Goal: Task Accomplishment & Management: Use online tool/utility

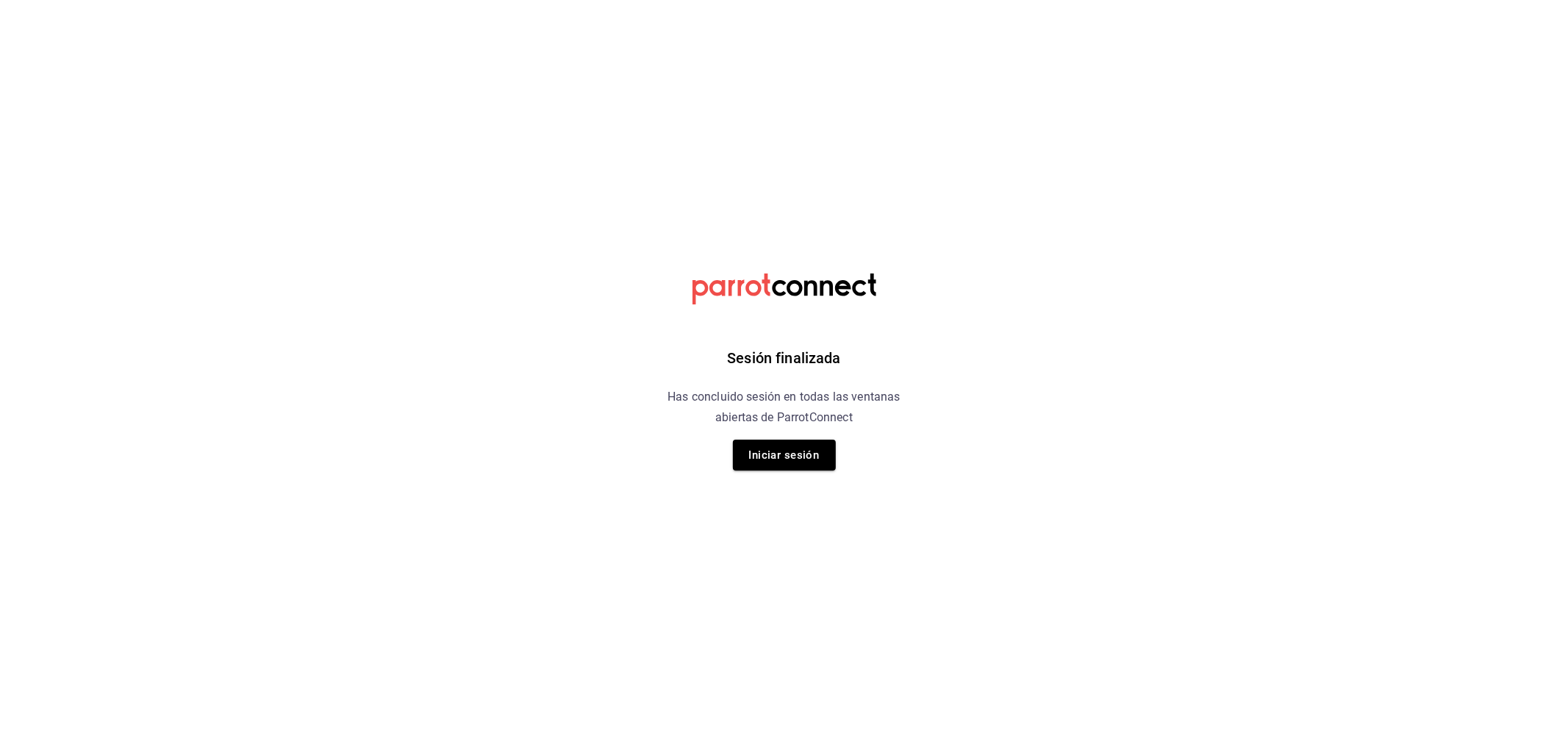
click at [783, 436] on div "Sesión finalizada Has concluido sesión en todas las ventanas abiertas de Parrot…" at bounding box center [784, 372] width 371 height 744
click at [782, 445] on button "Iniciar sesión" at bounding box center [784, 456] width 103 height 31
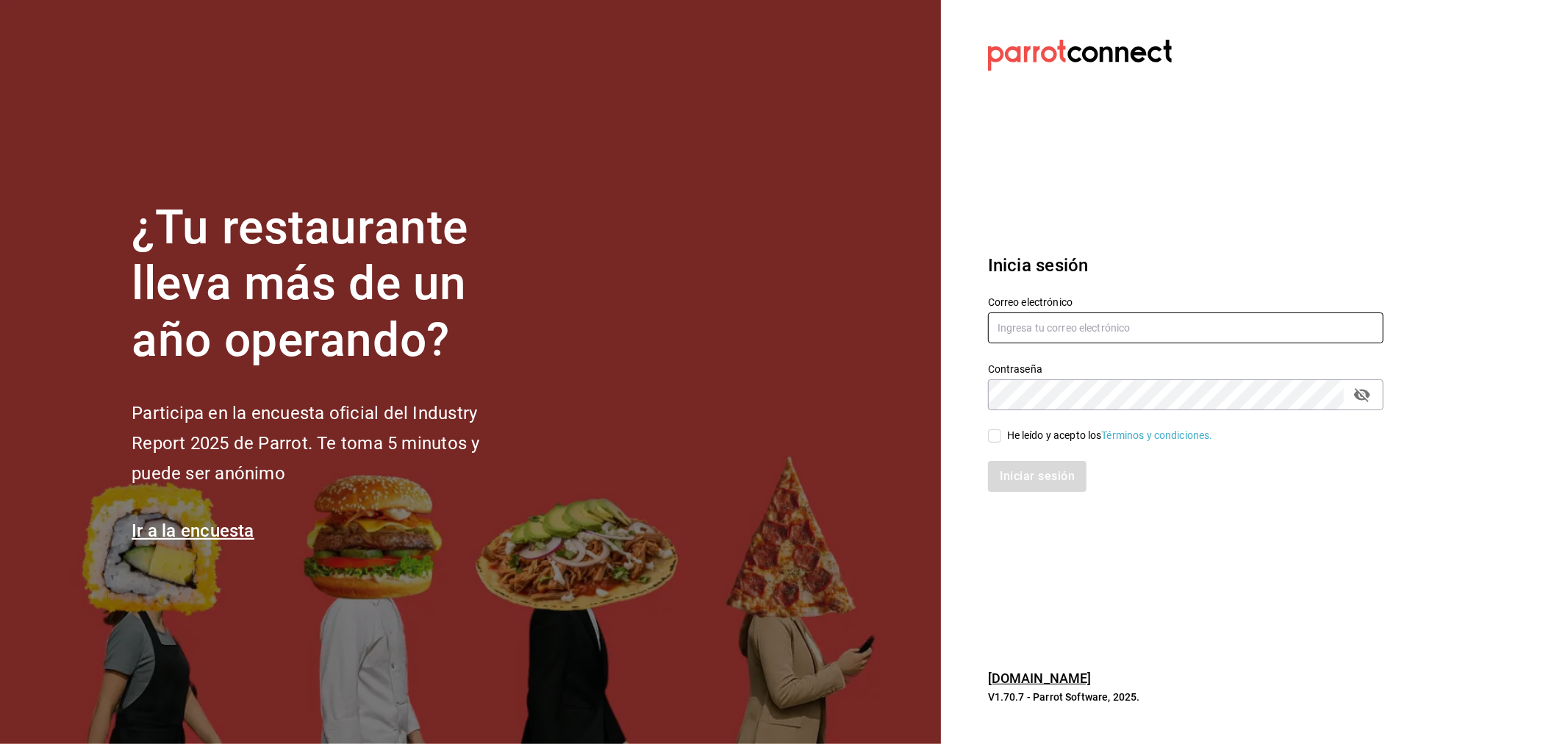
type input "ayartecruz10@gmail.com"
click at [1052, 316] on input "ayartecruz10@gmail.com" at bounding box center [1185, 328] width 395 height 31
click at [1004, 435] on span "He leído y acepto los Términos y condiciones." at bounding box center [1106, 436] width 211 height 16
click at [1001, 435] on input "He leído y acepto los Términos y condiciones." at bounding box center [994, 435] width 13 height 13
checkbox input "true"
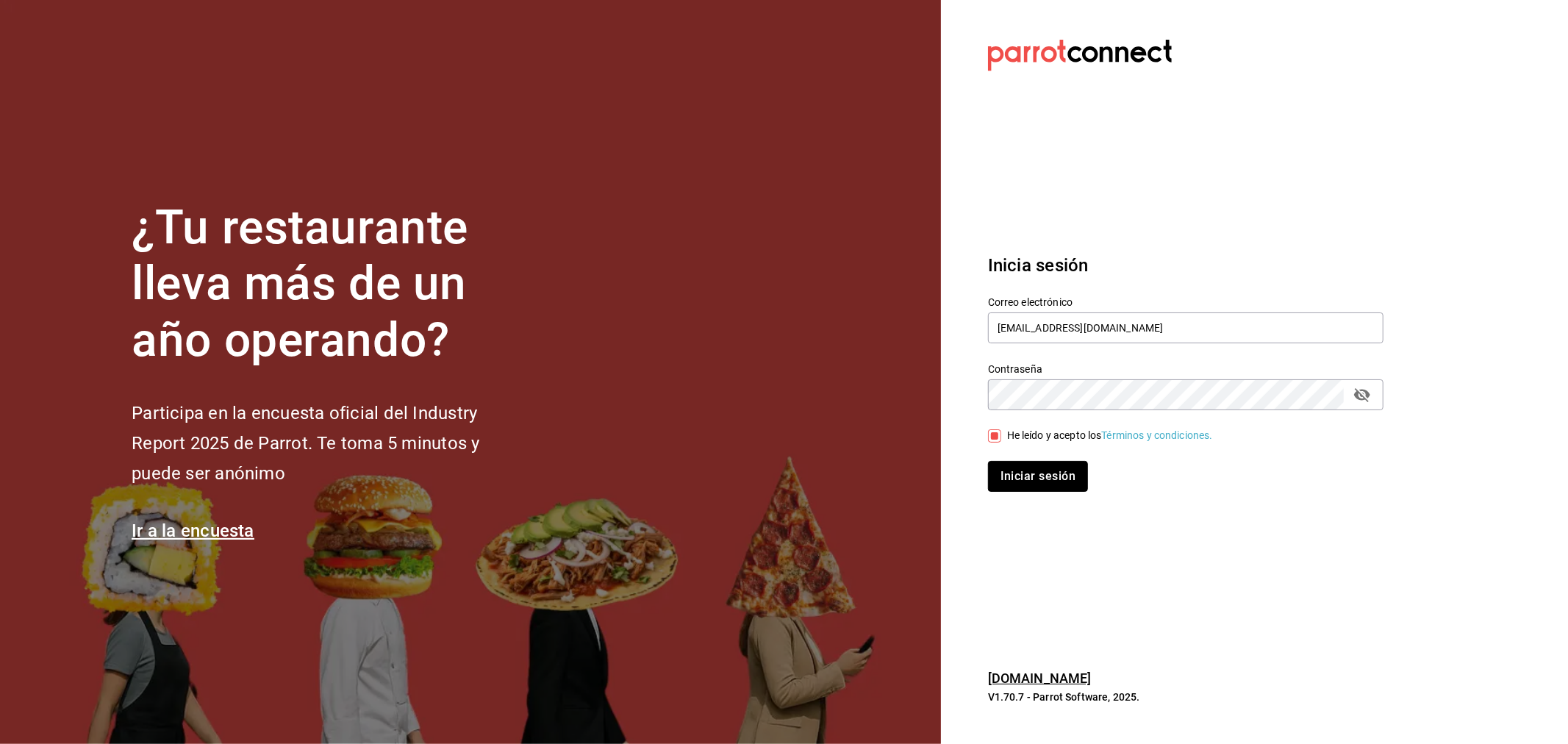
click at [1024, 483] on button "Iniciar sesión" at bounding box center [1037, 477] width 100 height 31
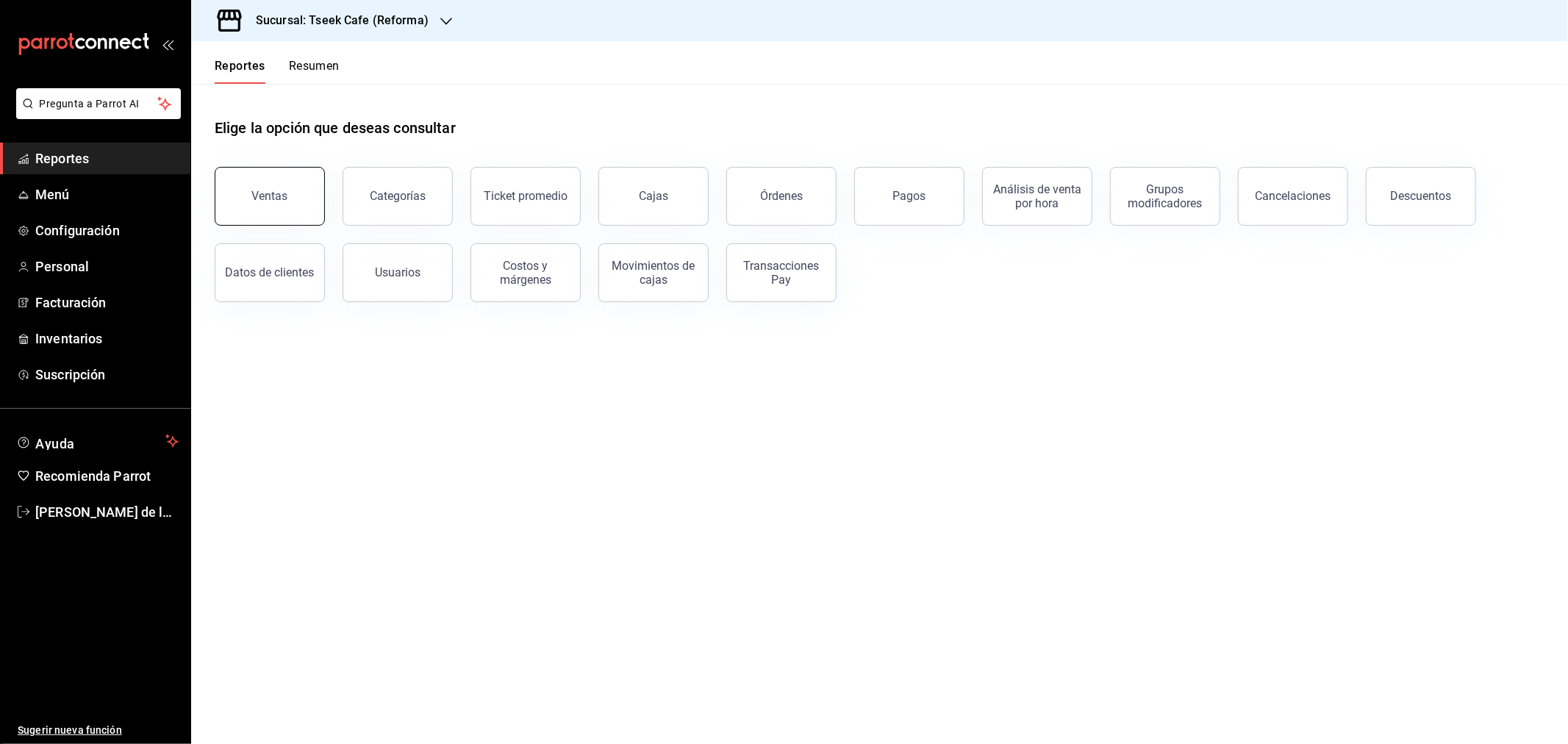
click at [305, 209] on button "Ventas" at bounding box center [270, 197] width 110 height 59
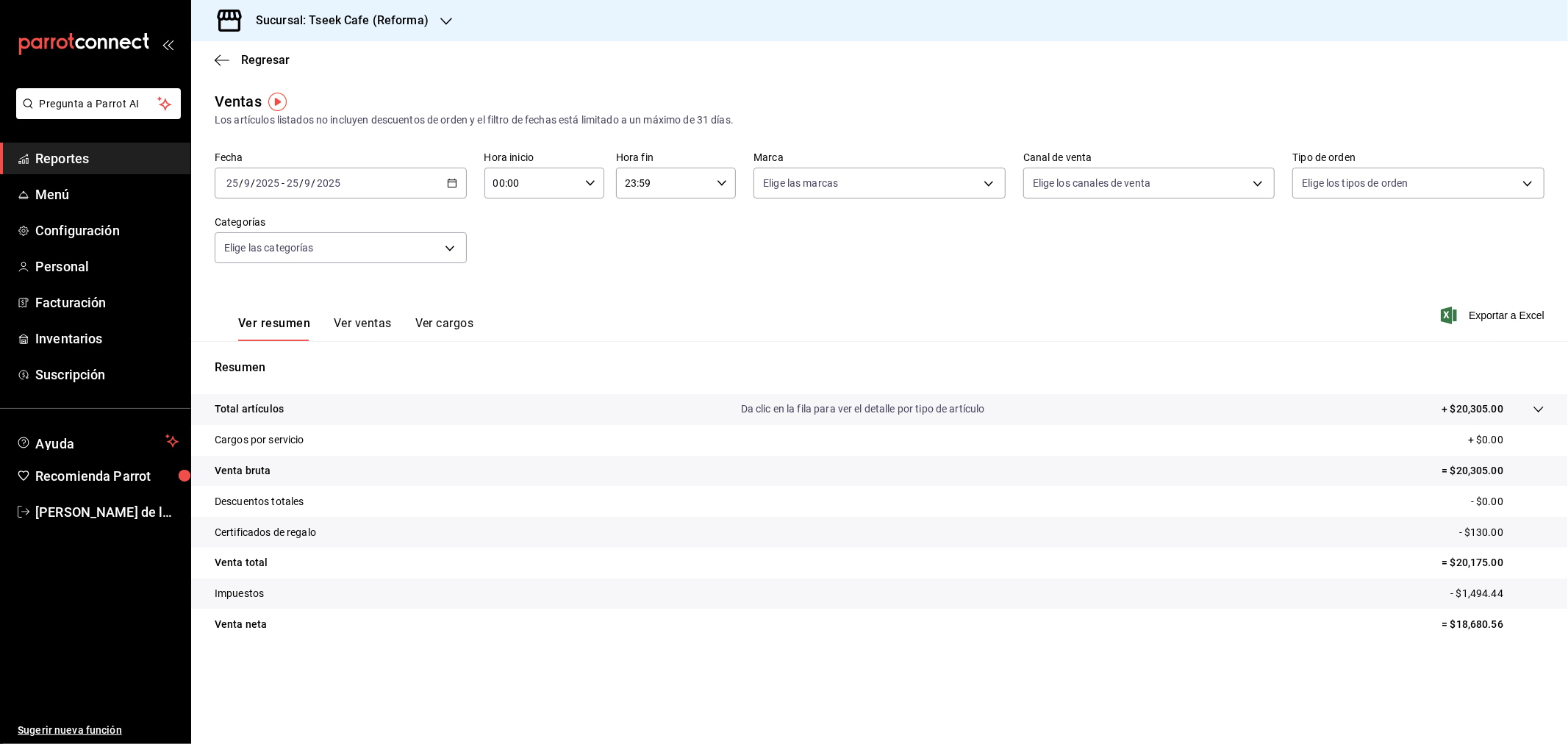
click at [447, 187] on icon "button" at bounding box center [451, 183] width 10 height 10
click at [263, 353] on span "Rango de fechas" at bounding box center [284, 360] width 114 height 16
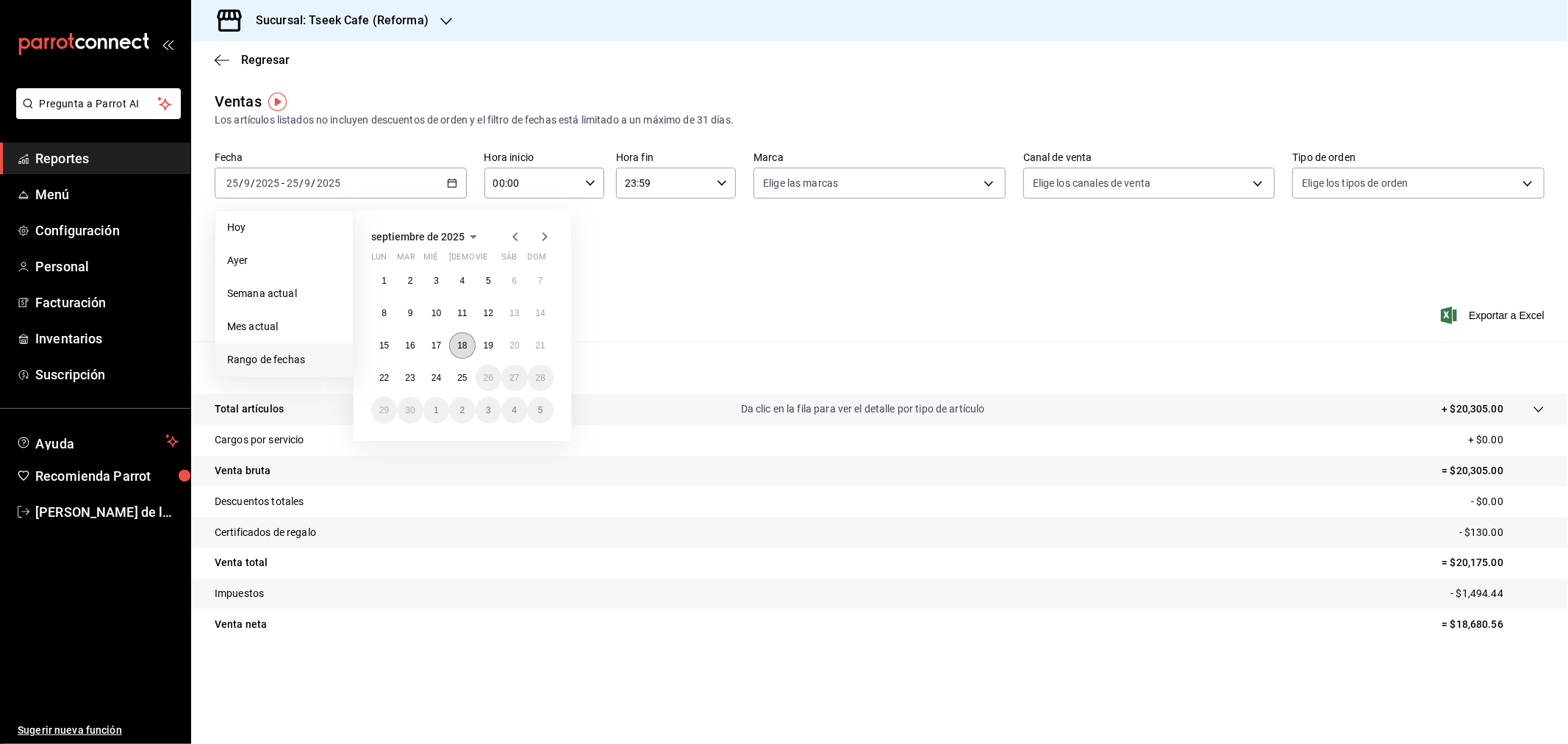
click at [464, 342] on abbr "18" at bounding box center [462, 345] width 9 height 10
click at [438, 380] on abbr "24" at bounding box center [436, 378] width 9 height 10
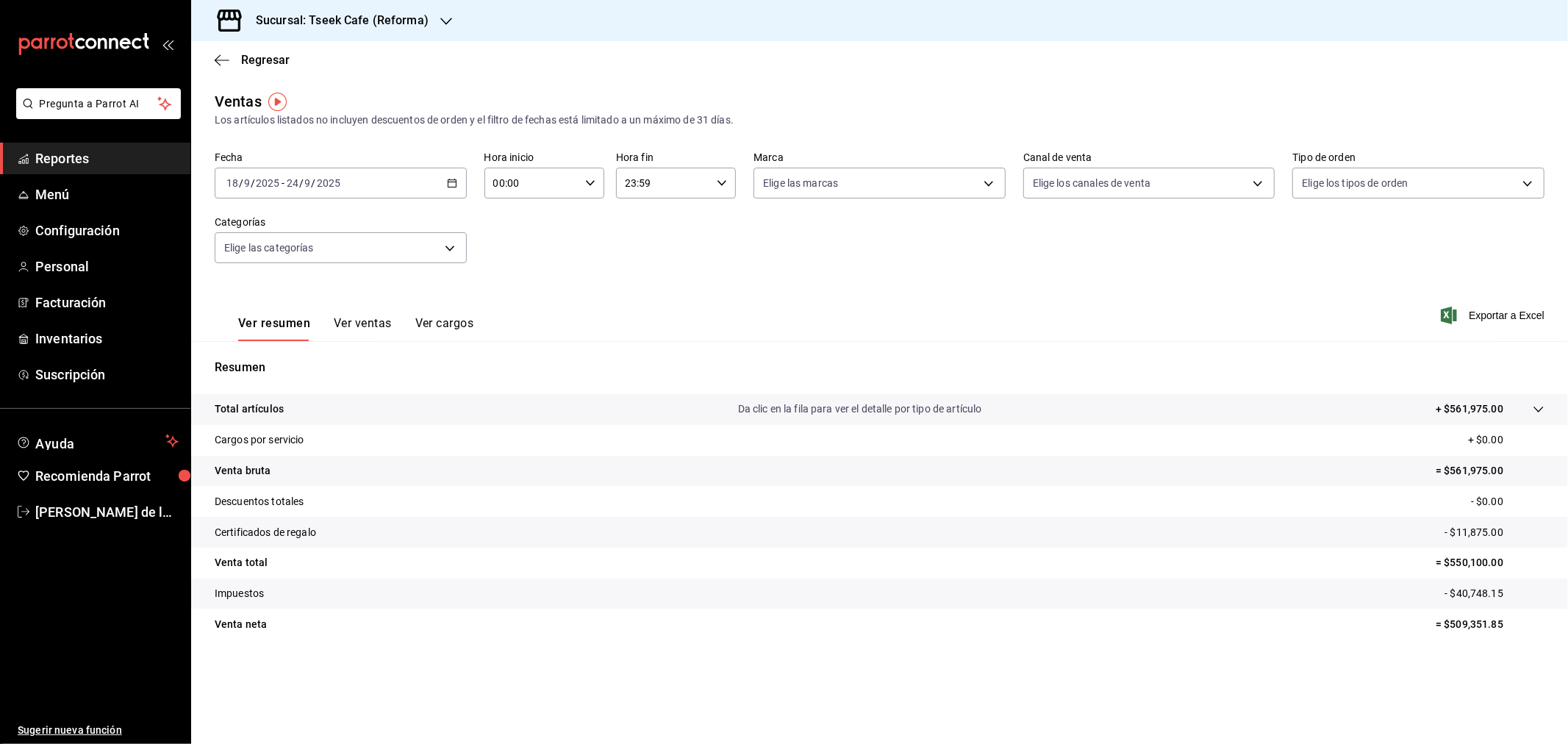
click at [351, 19] on h3 "Sucursal: Tseek Cafe (Reforma)" at bounding box center [336, 20] width 184 height 18
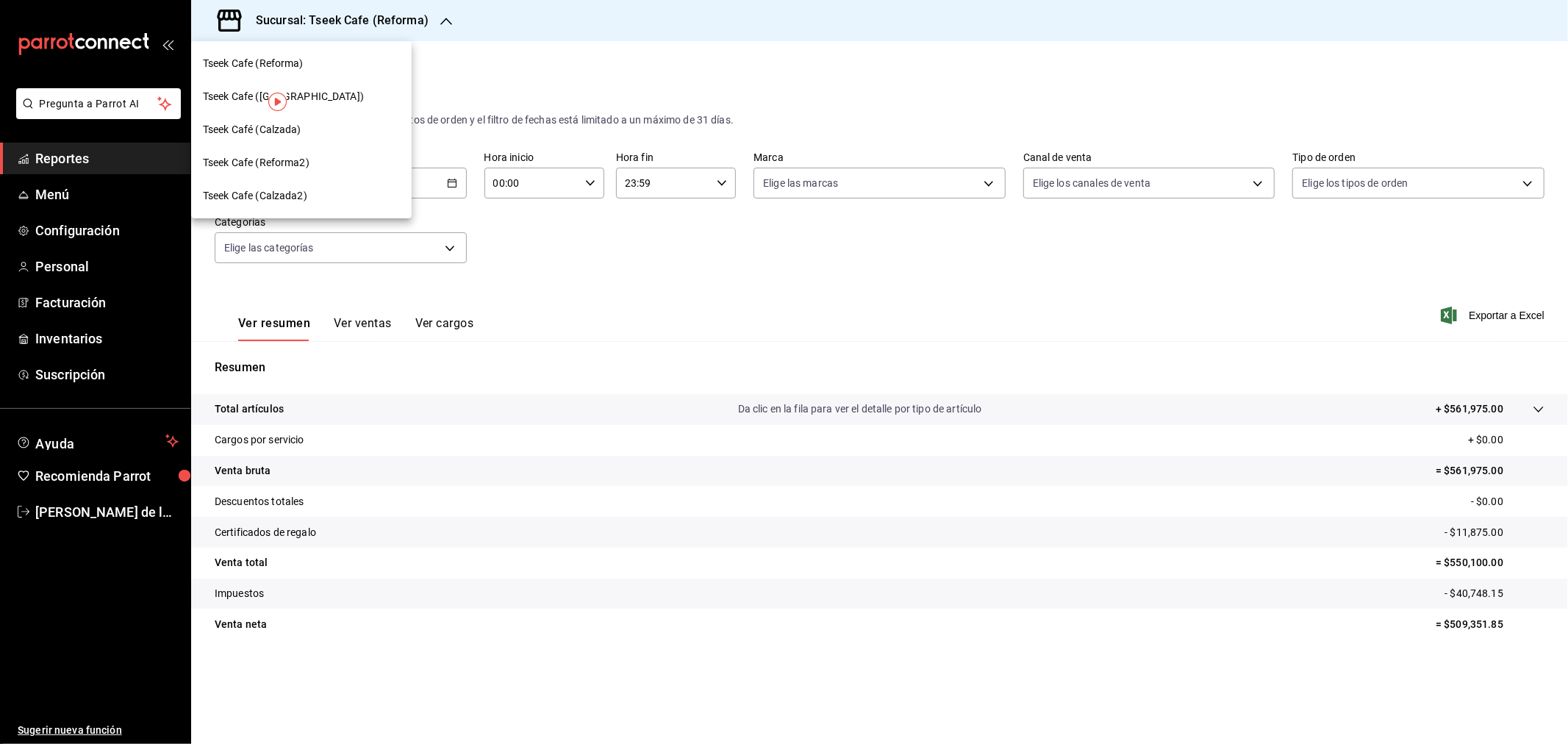
click at [315, 96] on div "Tseek Cafe ([GEOGRAPHIC_DATA])" at bounding box center [301, 96] width 197 height 16
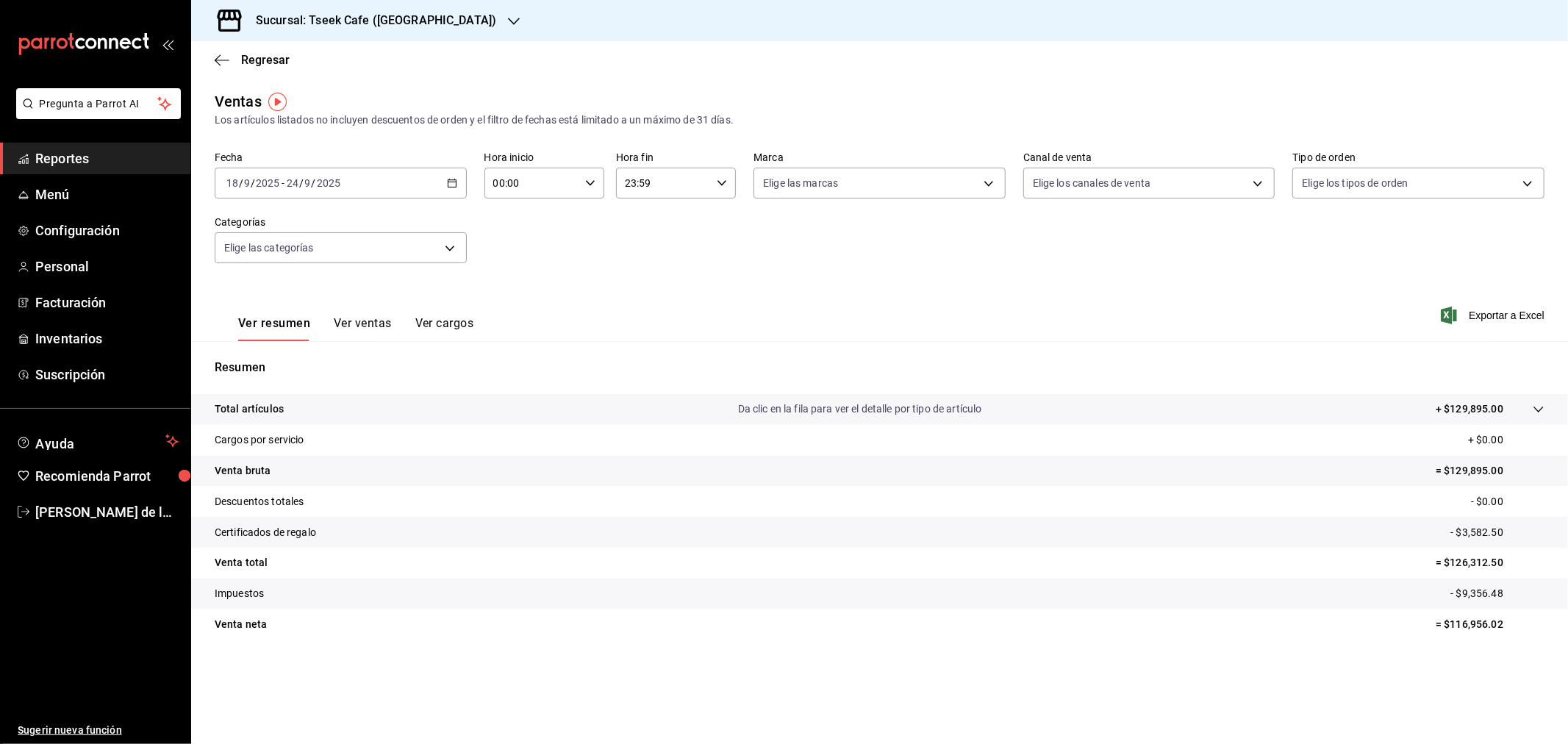
click at [894, 318] on div "Ver resumen Ver ventas Ver cargos Exportar a Excel" at bounding box center [880, 311] width 1377 height 61
click at [368, 247] on body "Pregunta a Parrot AI Reportes Menú Configuración Personal Facturación Inventari…" at bounding box center [784, 372] width 1568 height 744
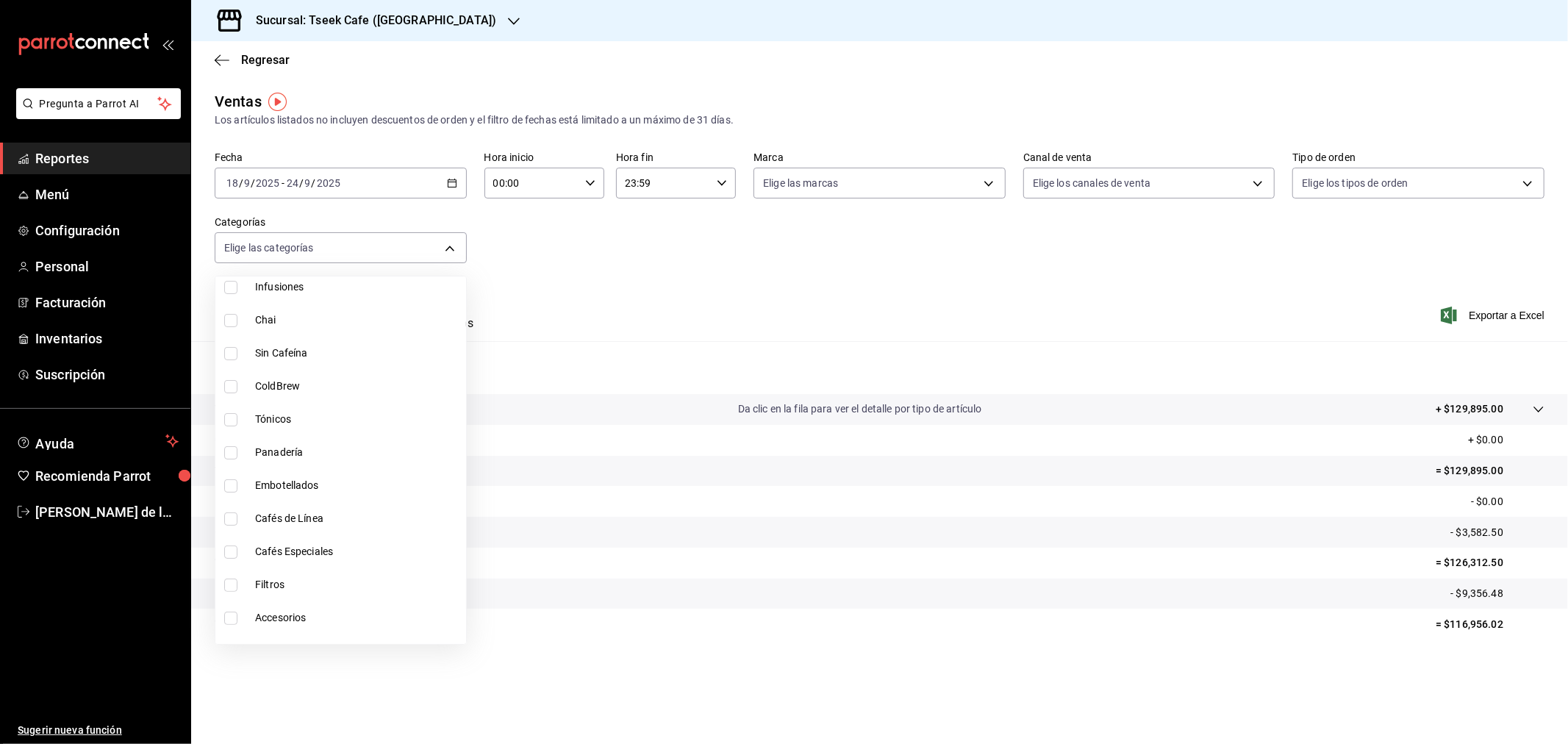
scroll to position [327, 0]
click at [333, 485] on span "Cafés de Línea" at bounding box center [357, 481] width 205 height 16
type input "e62a1eeb-cccc-4c83-92ac-2c5edc62178f"
checkbox input "true"
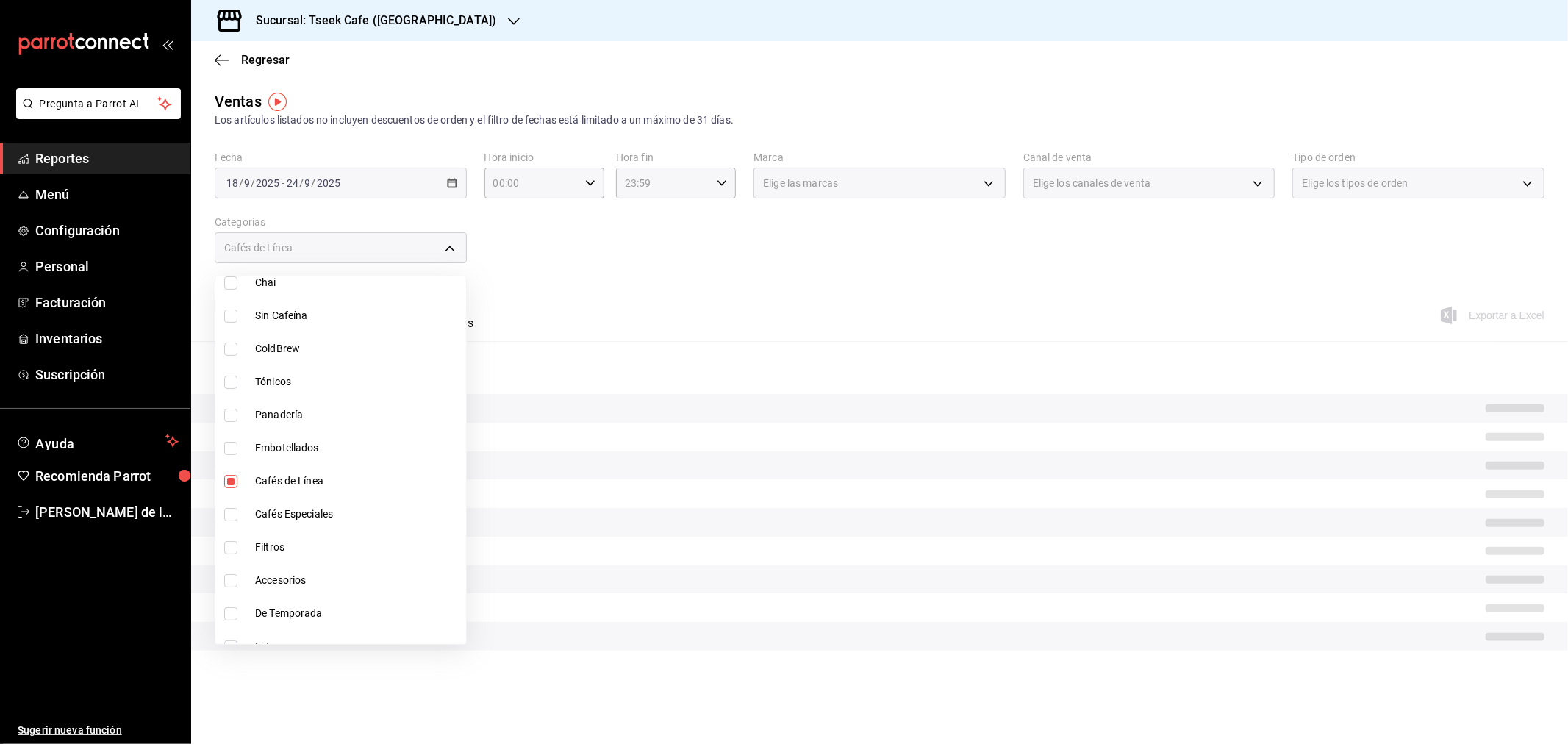
click at [307, 515] on span "Cafés Especiales" at bounding box center [357, 515] width 205 height 16
type input "e62a1eeb-cccc-4c83-92ac-2c5edc62178f,f958dd6f-98e8-4a34-83dc-0bfa05d196cd"
checkbox input "true"
click at [770, 289] on div at bounding box center [784, 372] width 1568 height 744
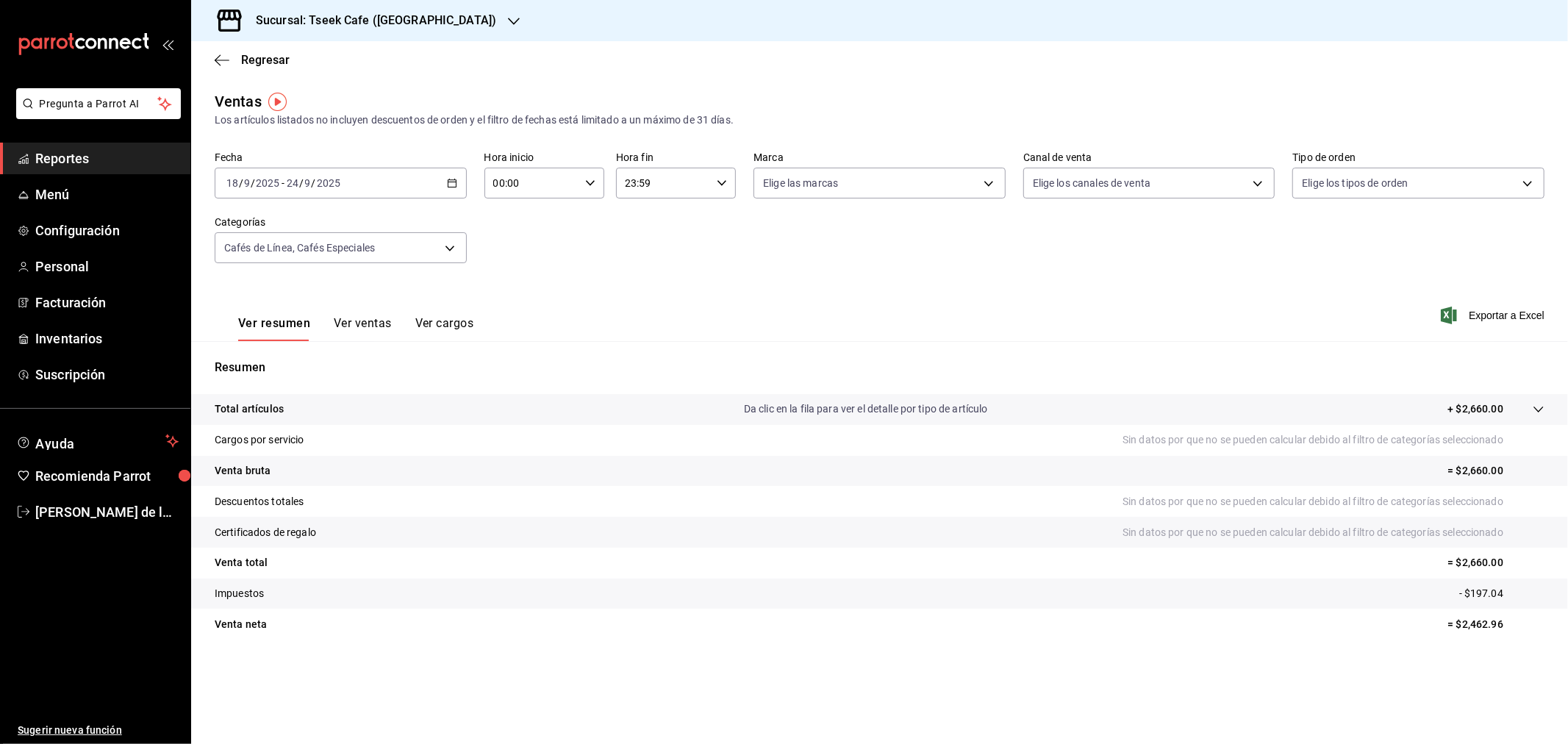
click at [361, 319] on button "Ver ventas" at bounding box center [362, 329] width 58 height 25
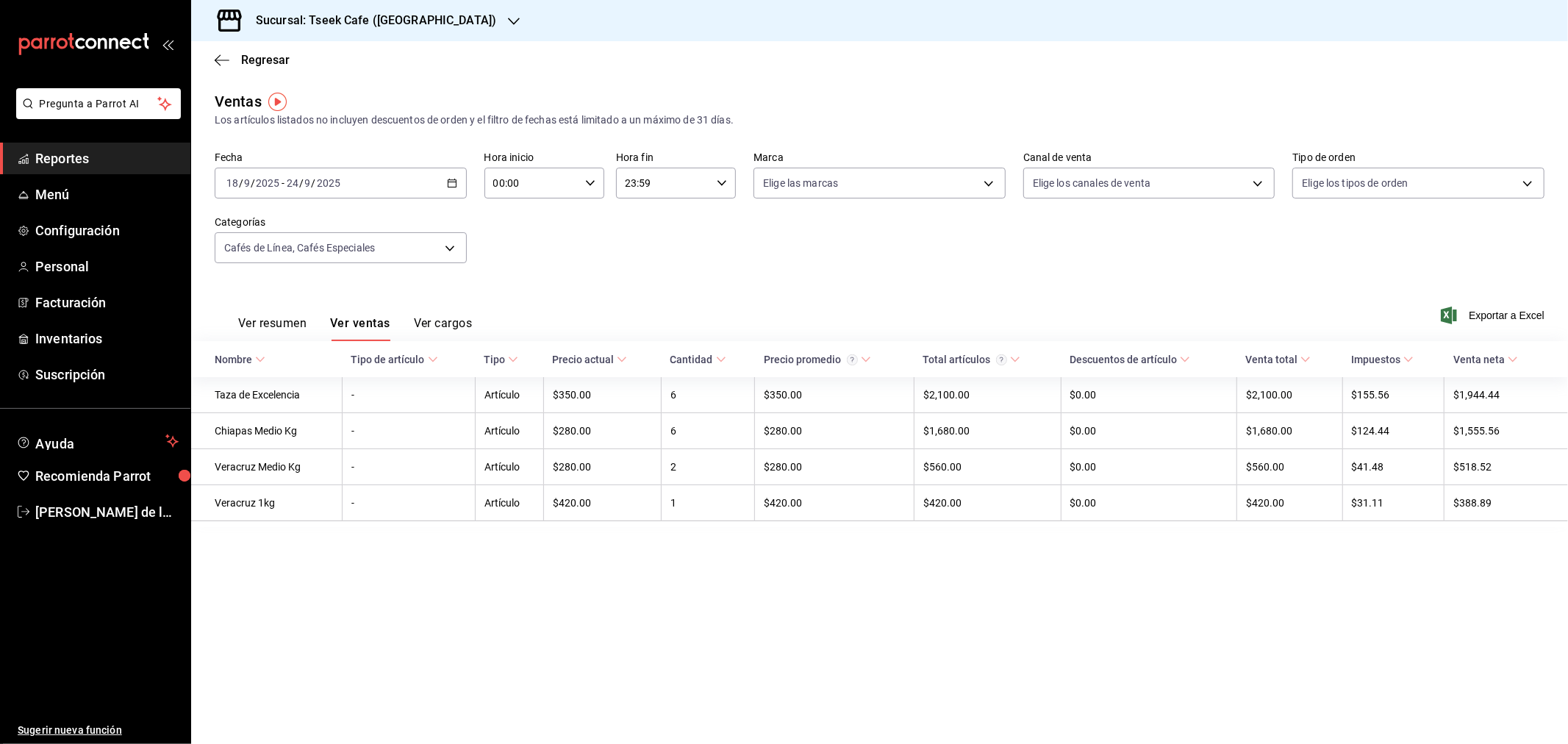
click at [294, 318] on button "Ver resumen" at bounding box center [273, 329] width 68 height 25
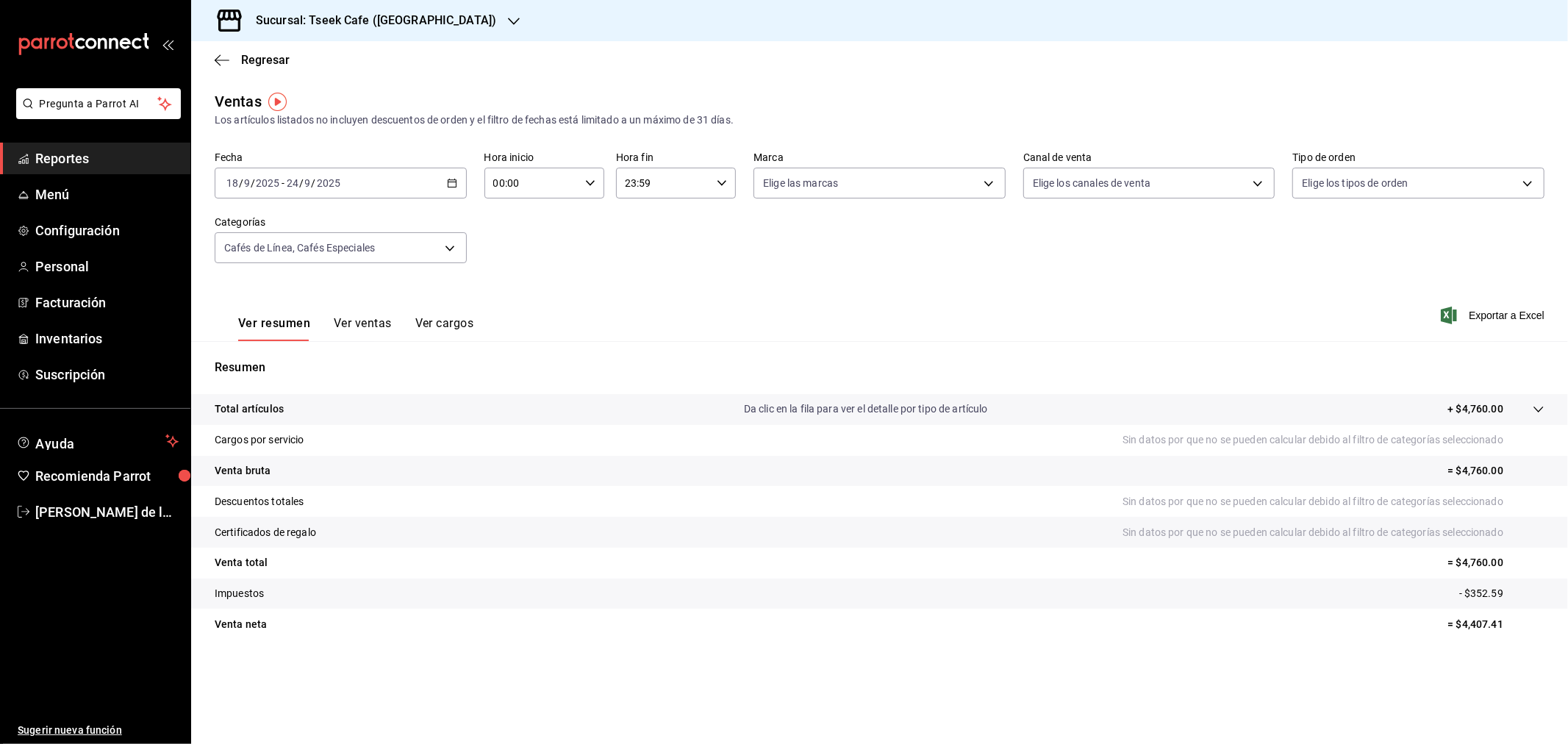
click at [427, 266] on div "Fecha [DATE] [DATE] - [DATE] [DATE] Hora inicio 00:00 Hora inicio Hora fin 23:5…" at bounding box center [879, 216] width 1329 height 130
click at [427, 253] on body "Pregunta a Parrot AI Reportes Menú Configuración Personal Facturación Inventari…" at bounding box center [784, 372] width 1568 height 744
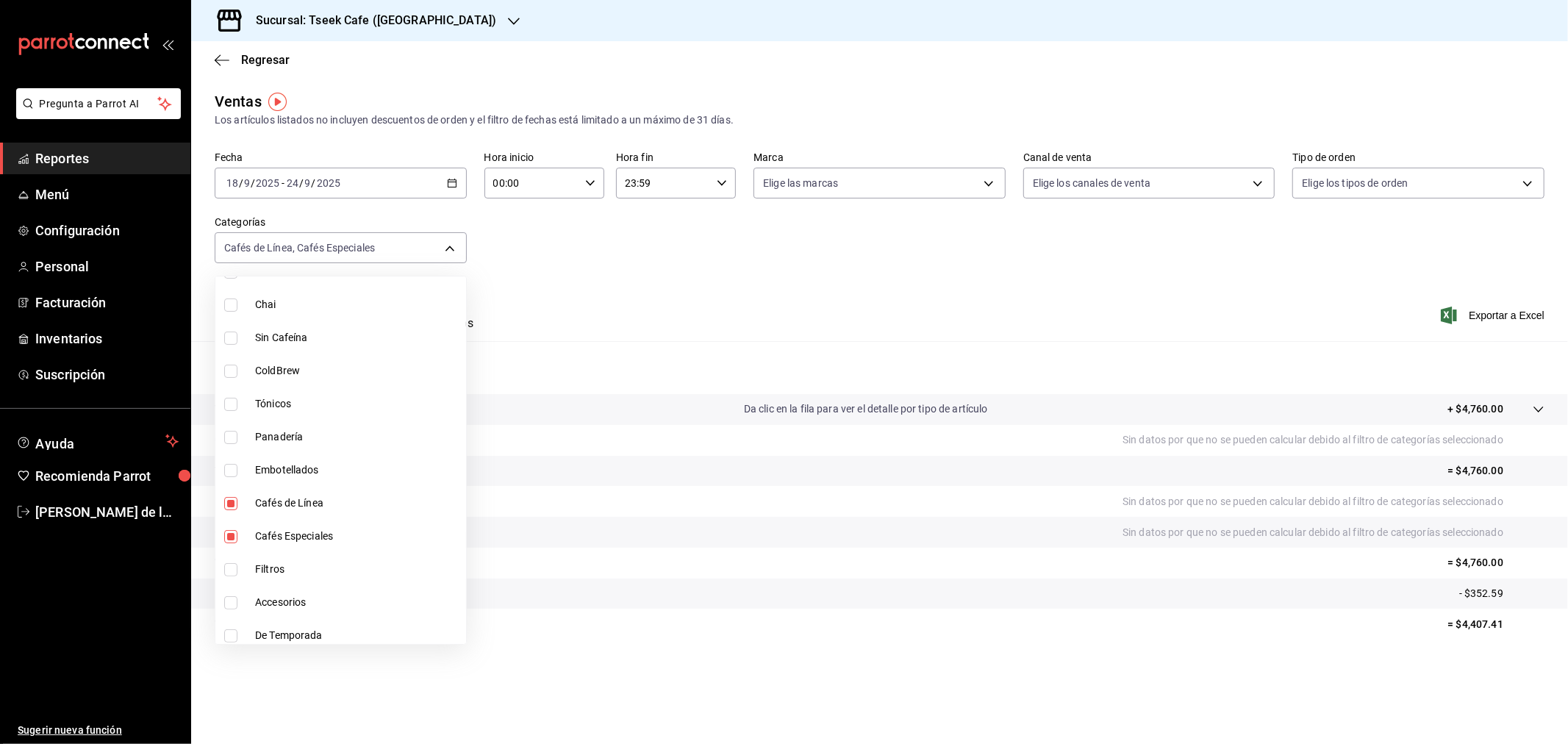
scroll to position [378, 0]
click at [287, 422] on span "Cafés de Línea" at bounding box center [357, 430] width 205 height 16
type input "f958dd6f-98e8-4a34-83dc-0bfa05d196cd"
checkbox input "false"
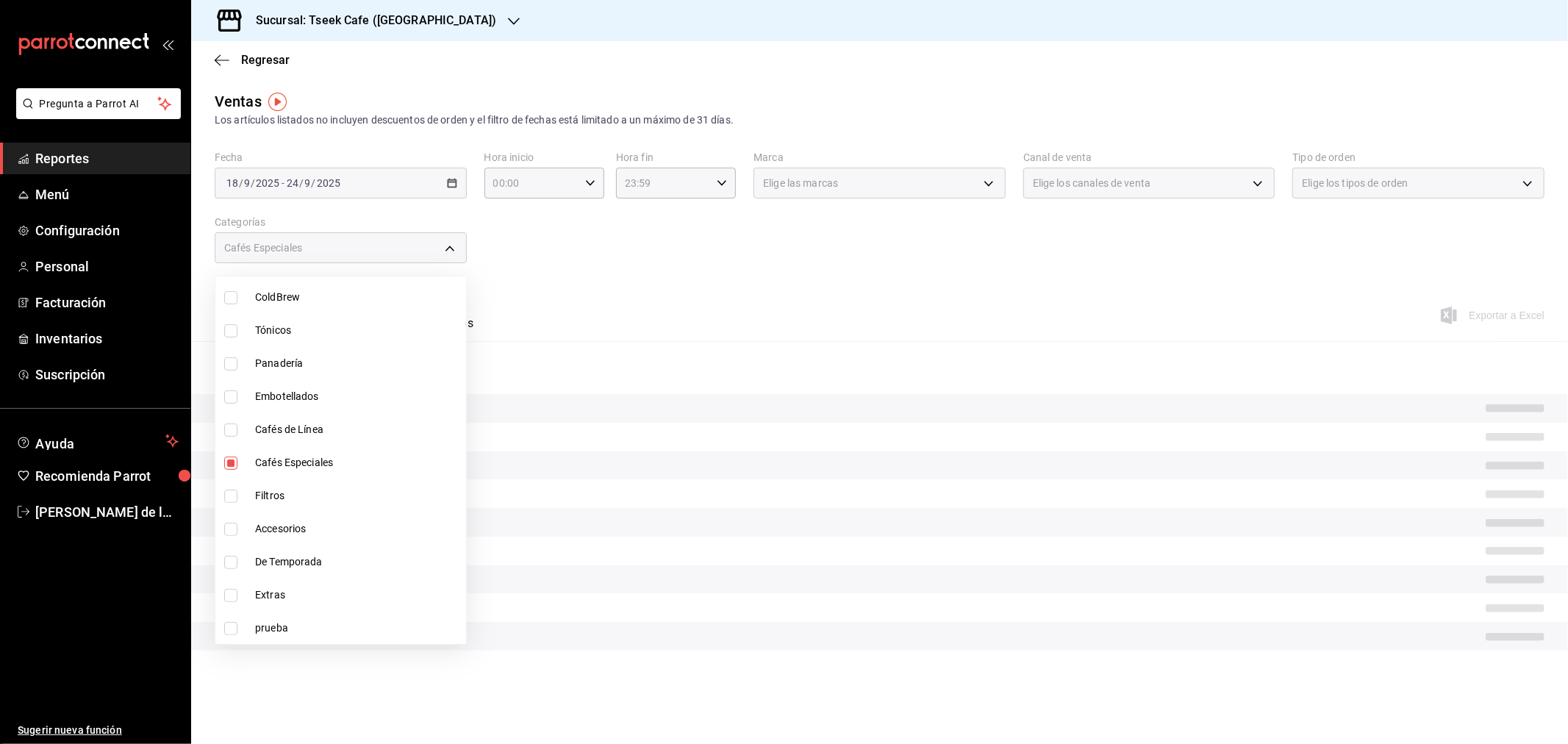
click at [280, 467] on span "Cafés Especiales" at bounding box center [357, 463] width 205 height 16
checkbox input "false"
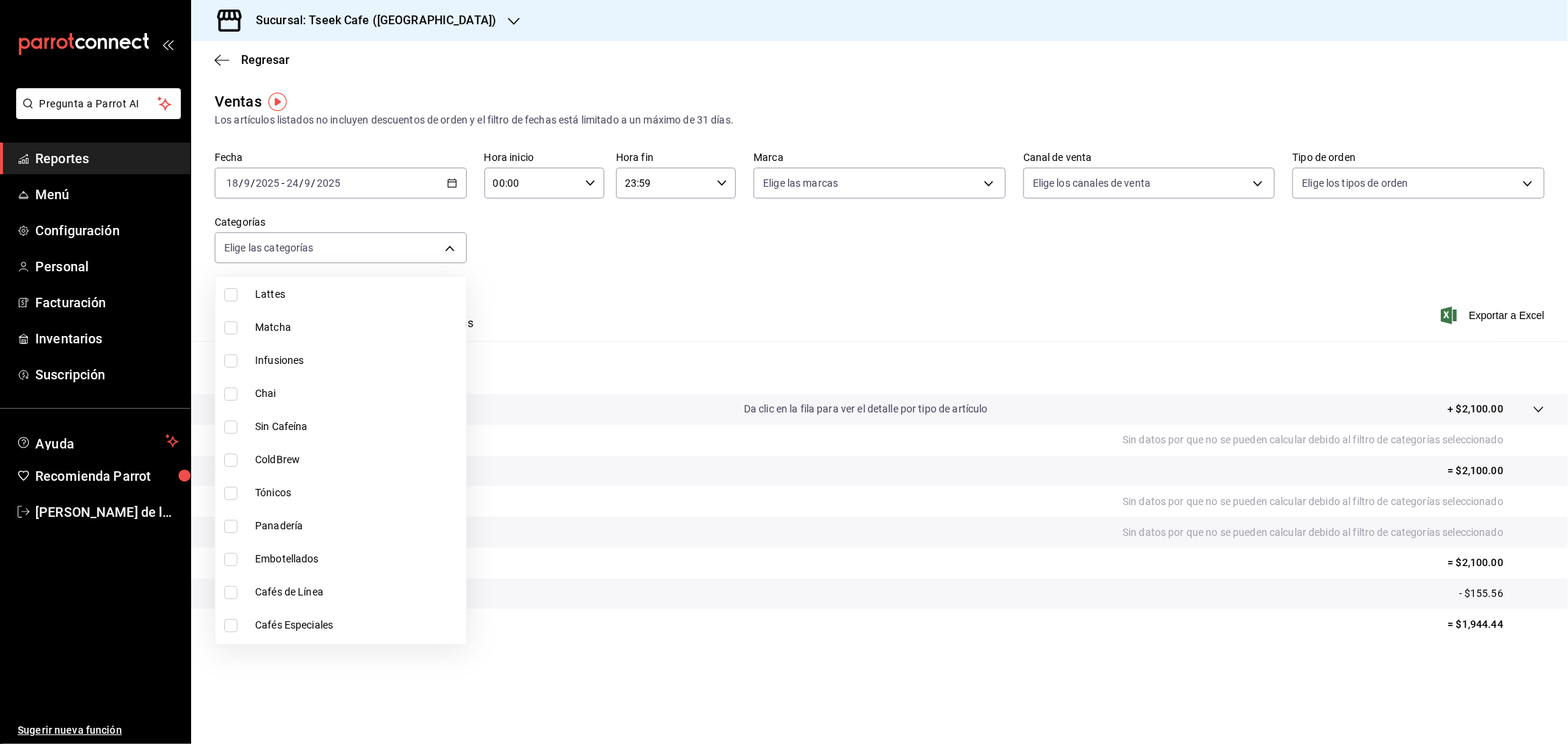
scroll to position [215, 0]
click at [293, 529] on span "Panadería" at bounding box center [357, 527] width 205 height 16
type input "b9b82bbb-0738-470b-948d-43e8a1491f77"
checkbox input "true"
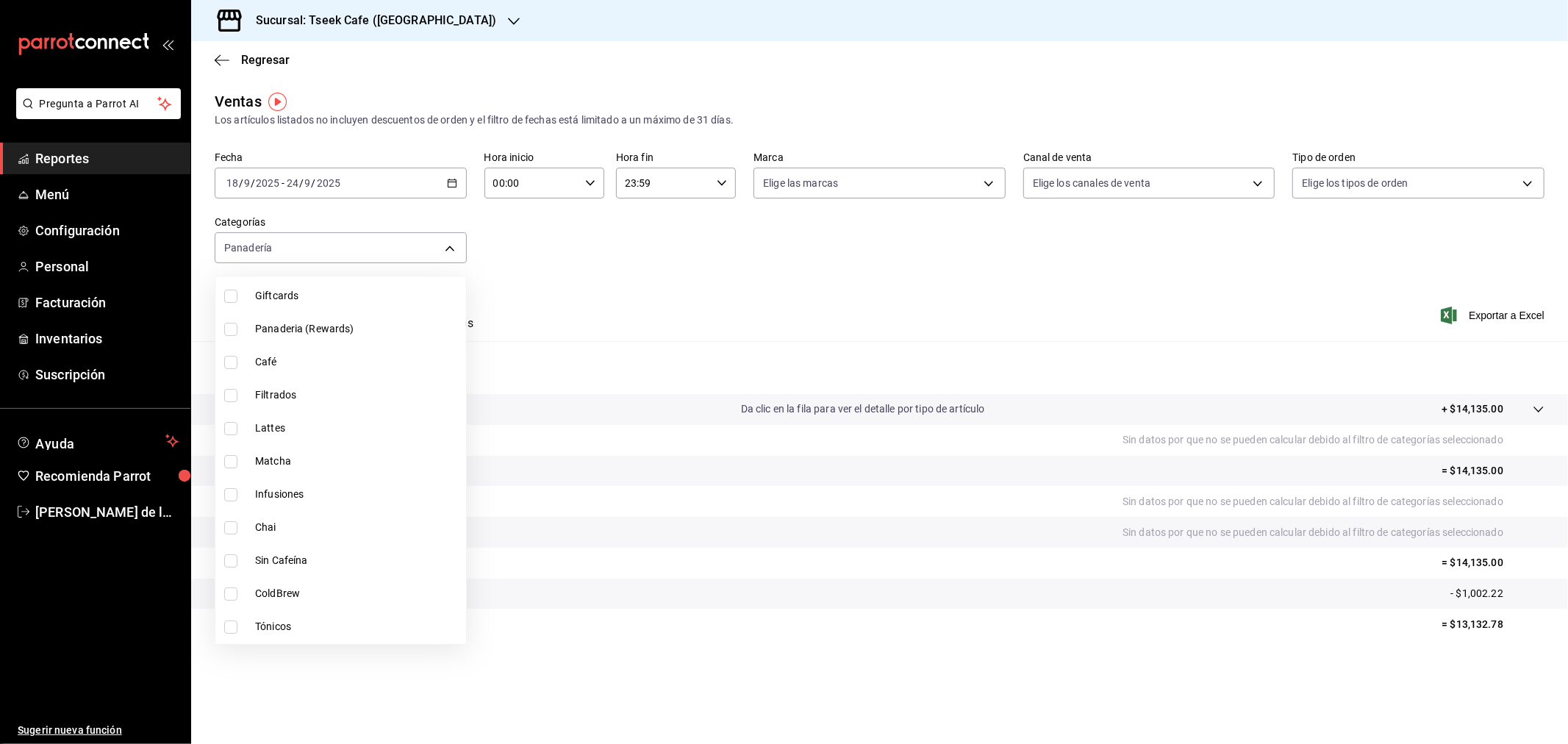
click at [740, 313] on div at bounding box center [784, 372] width 1568 height 744
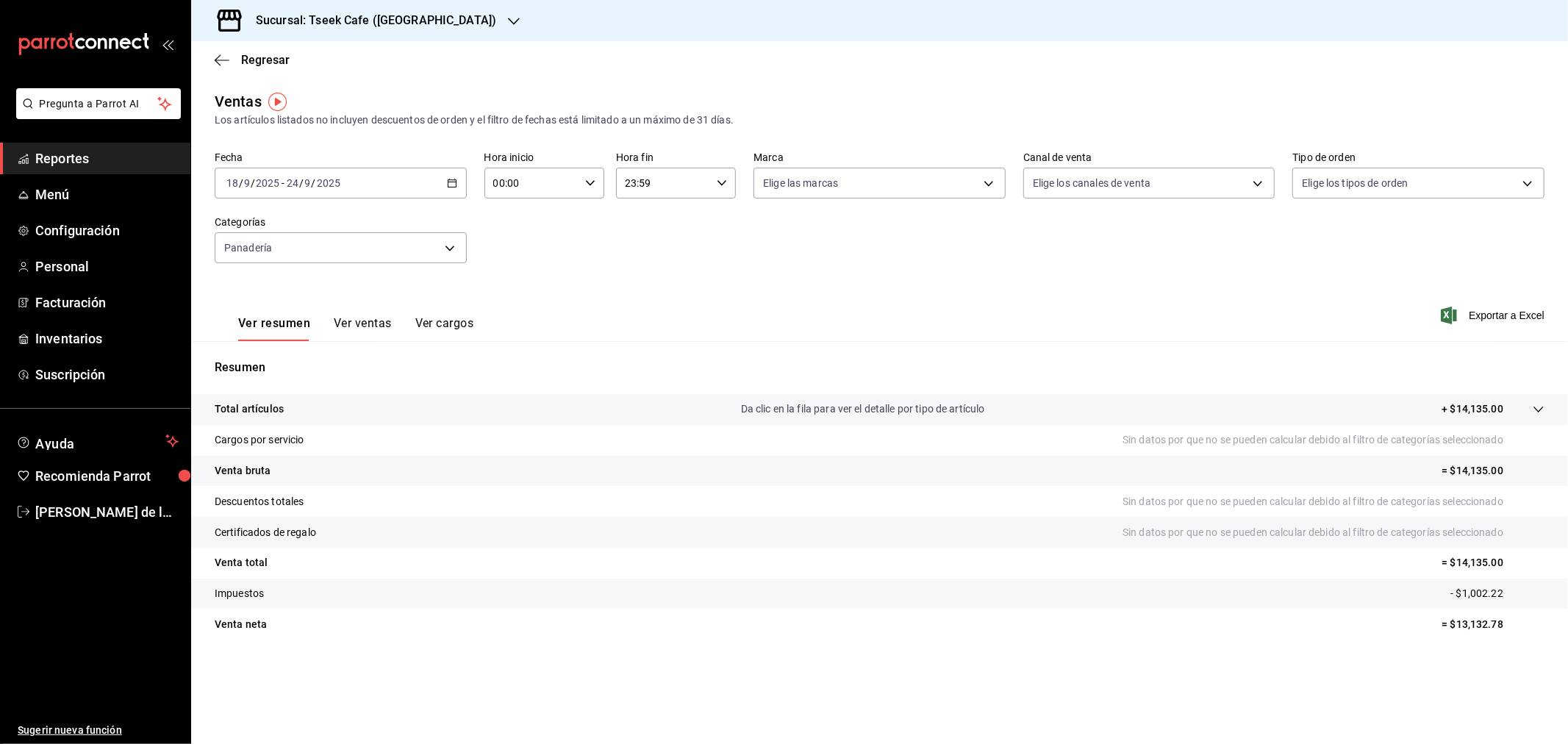
click at [350, 326] on button "Ver ventas" at bounding box center [362, 329] width 58 height 25
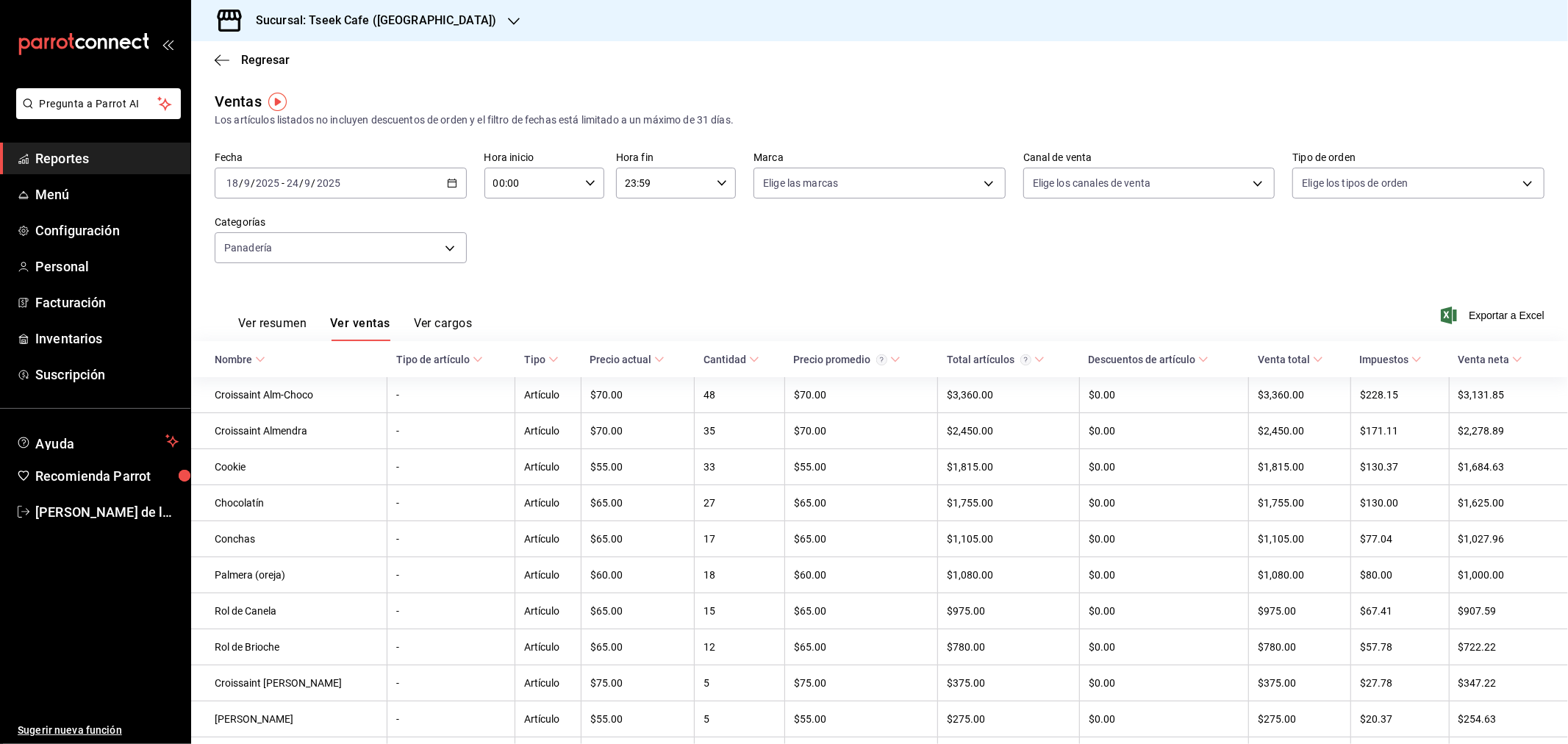
click at [283, 321] on button "Ver resumen" at bounding box center [273, 329] width 68 height 25
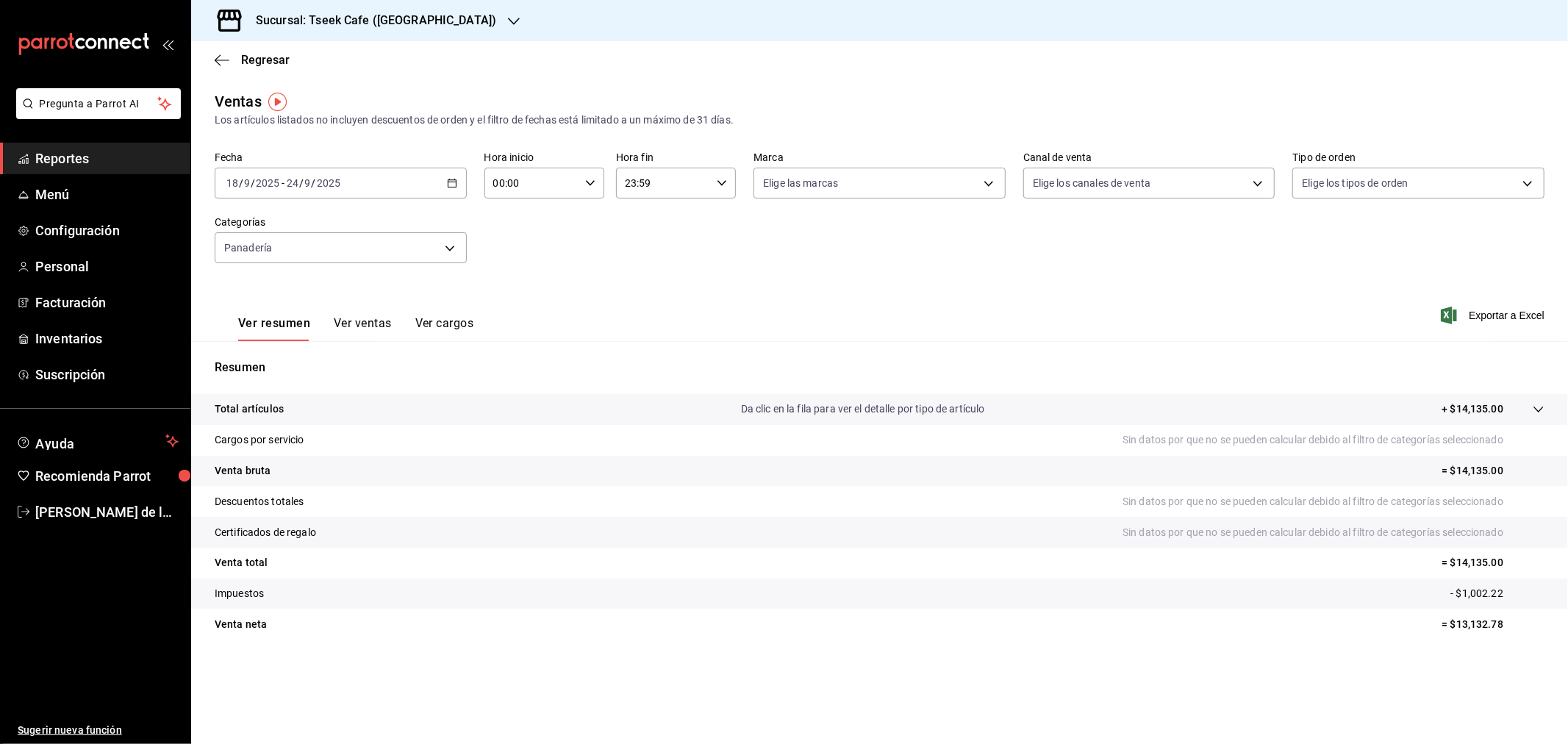
click at [374, 12] on h3 "Sucursal: Tseek Cafe ([GEOGRAPHIC_DATA])" at bounding box center [370, 20] width 252 height 18
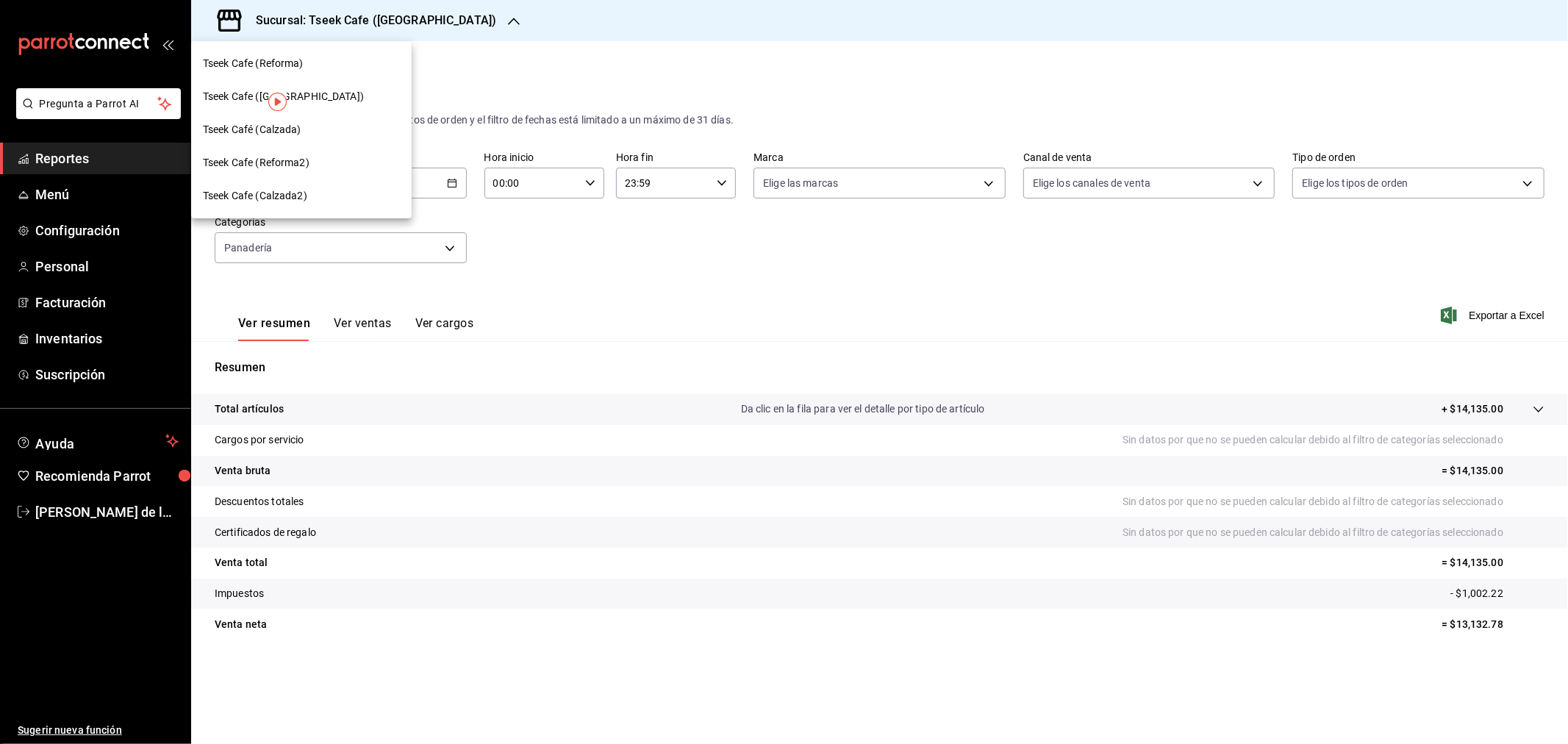
click at [347, 51] on div "Tseek Cafe (Reforma)" at bounding box center [301, 64] width 221 height 33
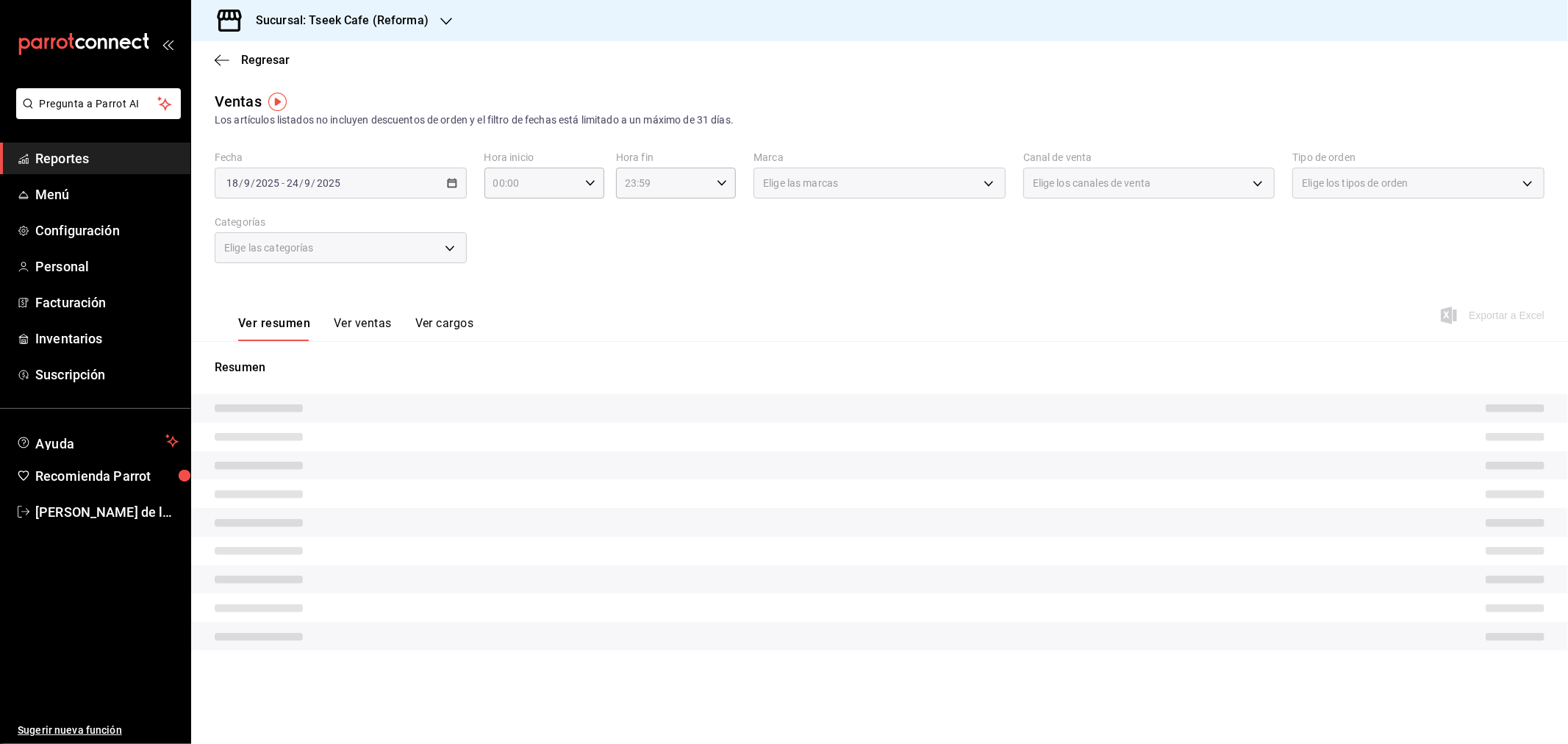
click at [336, 247] on div "Elige las categorías" at bounding box center [340, 248] width 252 height 31
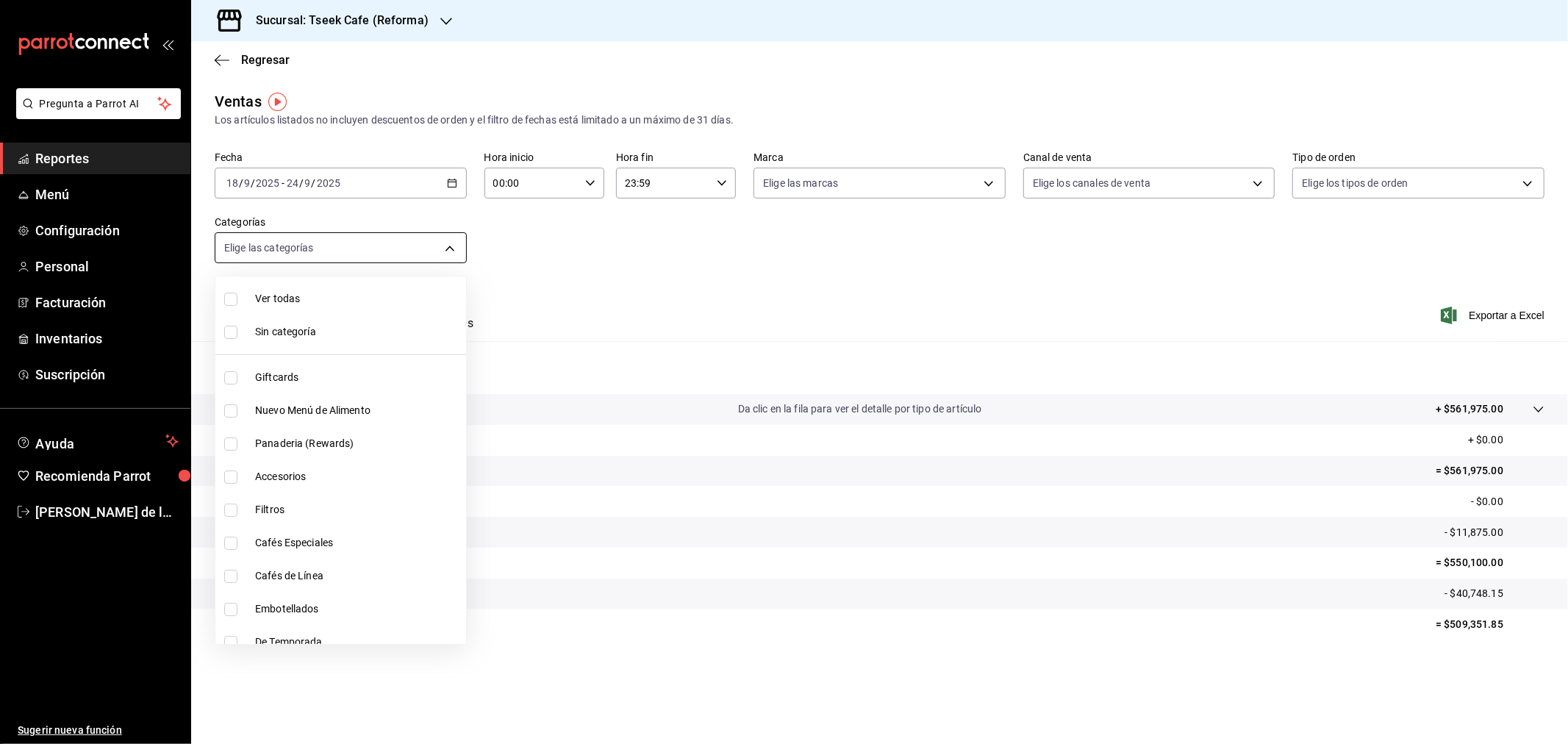
click at [451, 252] on body "Pregunta a Parrot AI Reportes Menú Configuración Personal Facturación Inventari…" at bounding box center [784, 372] width 1568 height 744
click at [549, 333] on div at bounding box center [784, 372] width 1568 height 744
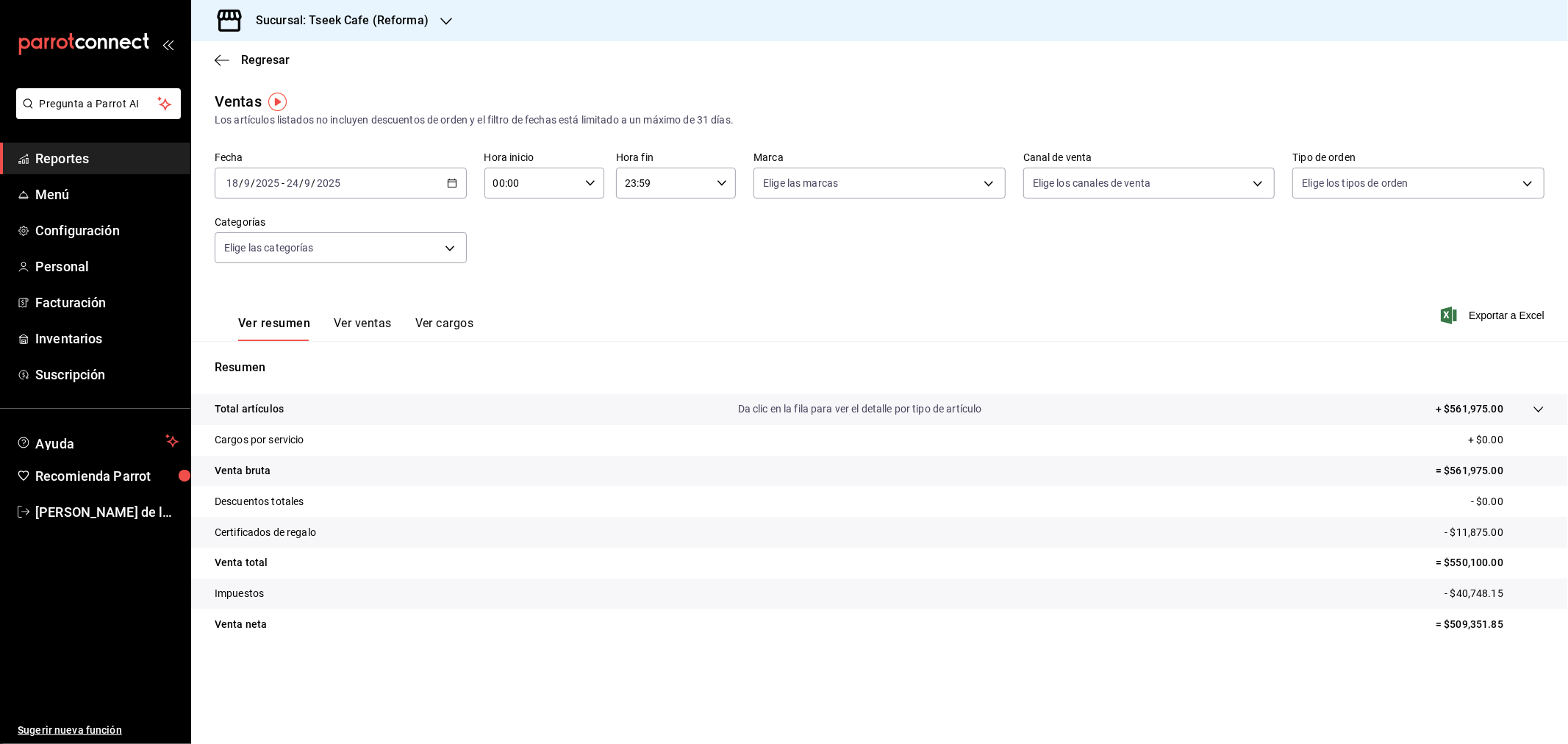
click at [278, 264] on div "Fecha [DATE] [DATE] - [DATE] [DATE] Hora inicio 00:00 Hora inicio Hora fin 23:5…" at bounding box center [879, 216] width 1329 height 130
click at [285, 252] on body "Pregunta a Parrot AI Reportes Menú Configuración Personal Facturación Inventari…" at bounding box center [784, 372] width 1568 height 744
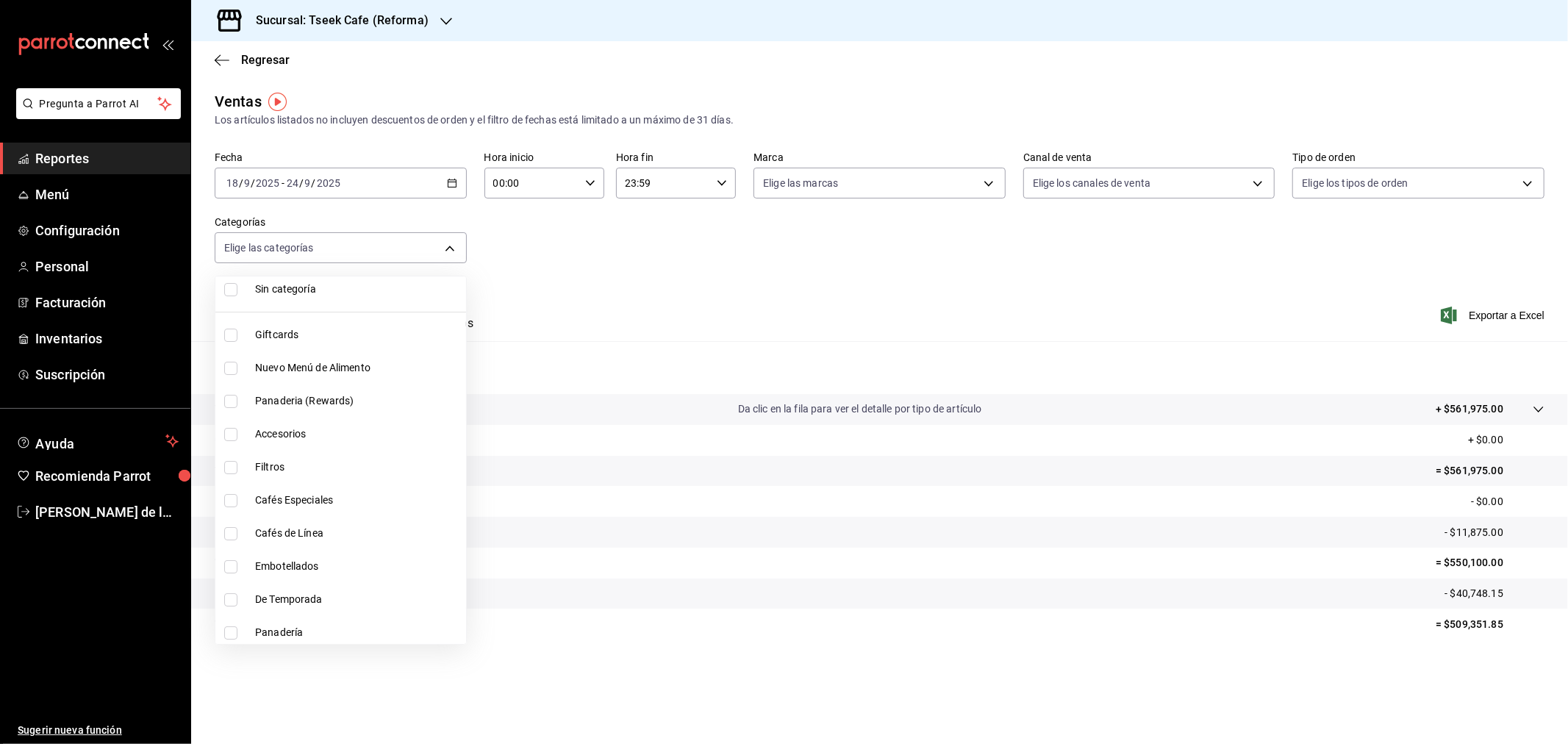
scroll to position [82, 0]
click at [304, 458] on span "Cafés Especiales" at bounding box center [357, 462] width 205 height 16
type input "93e277f1-8231-4336-bf9f-0949b24338d8"
checkbox input "true"
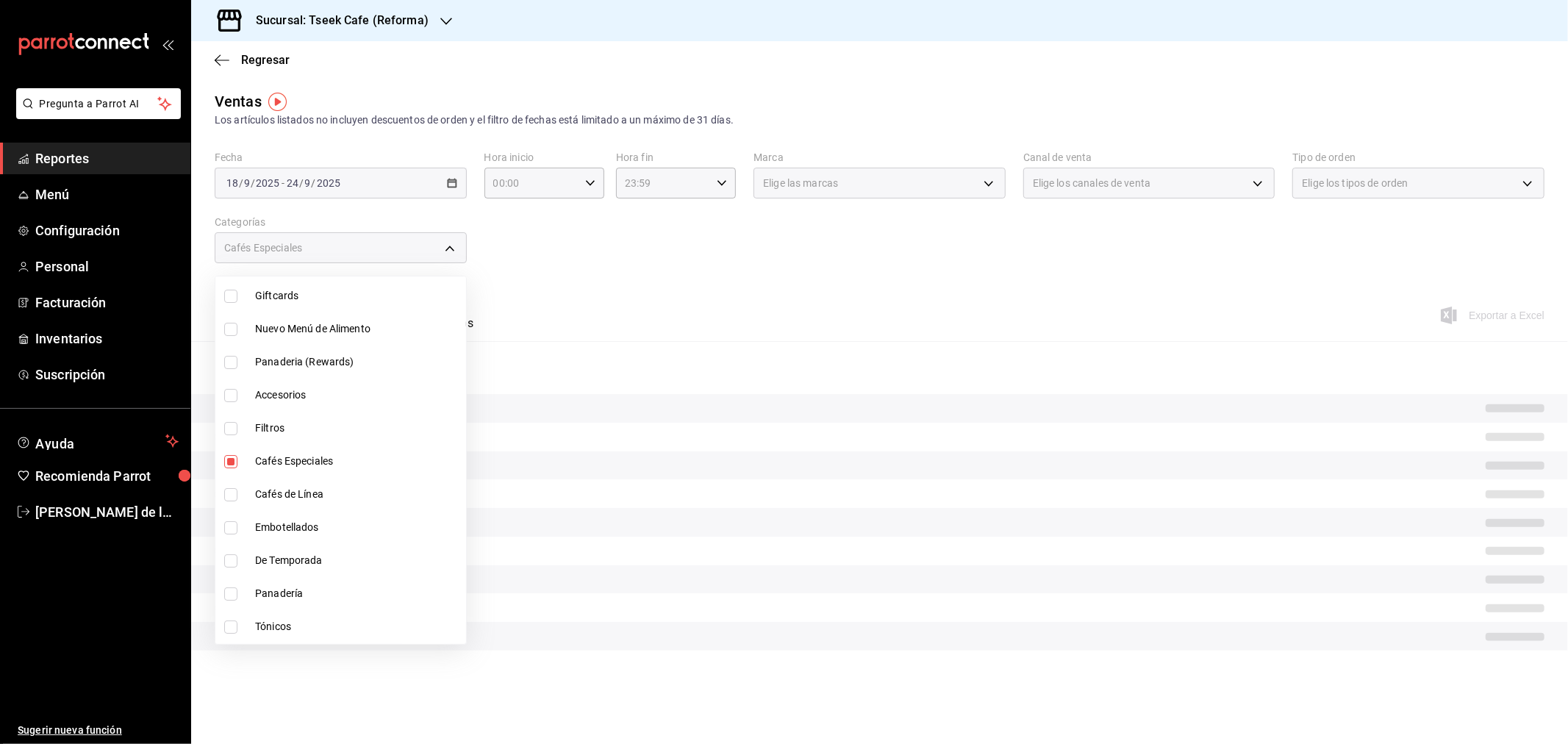
click at [291, 495] on span "Cafés de Línea" at bounding box center [357, 494] width 205 height 16
type input "93e277f1-8231-4336-bf9f-0949b24338d8,8d8e4717-fa30-4a01-a73f-843e0fee67dd"
checkbox input "true"
click at [518, 299] on div at bounding box center [784, 372] width 1568 height 744
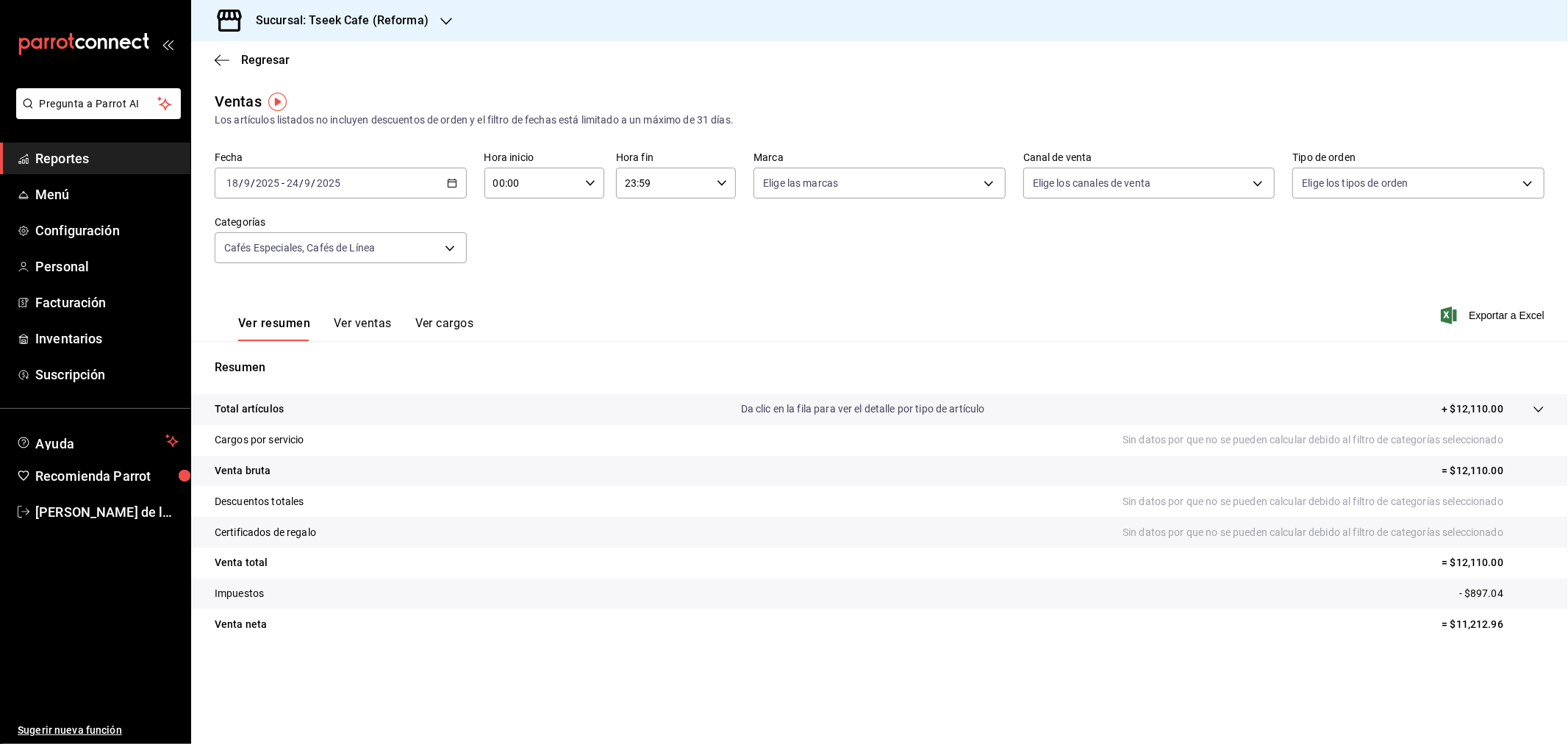
click at [356, 326] on button "Ver ventas" at bounding box center [362, 329] width 58 height 25
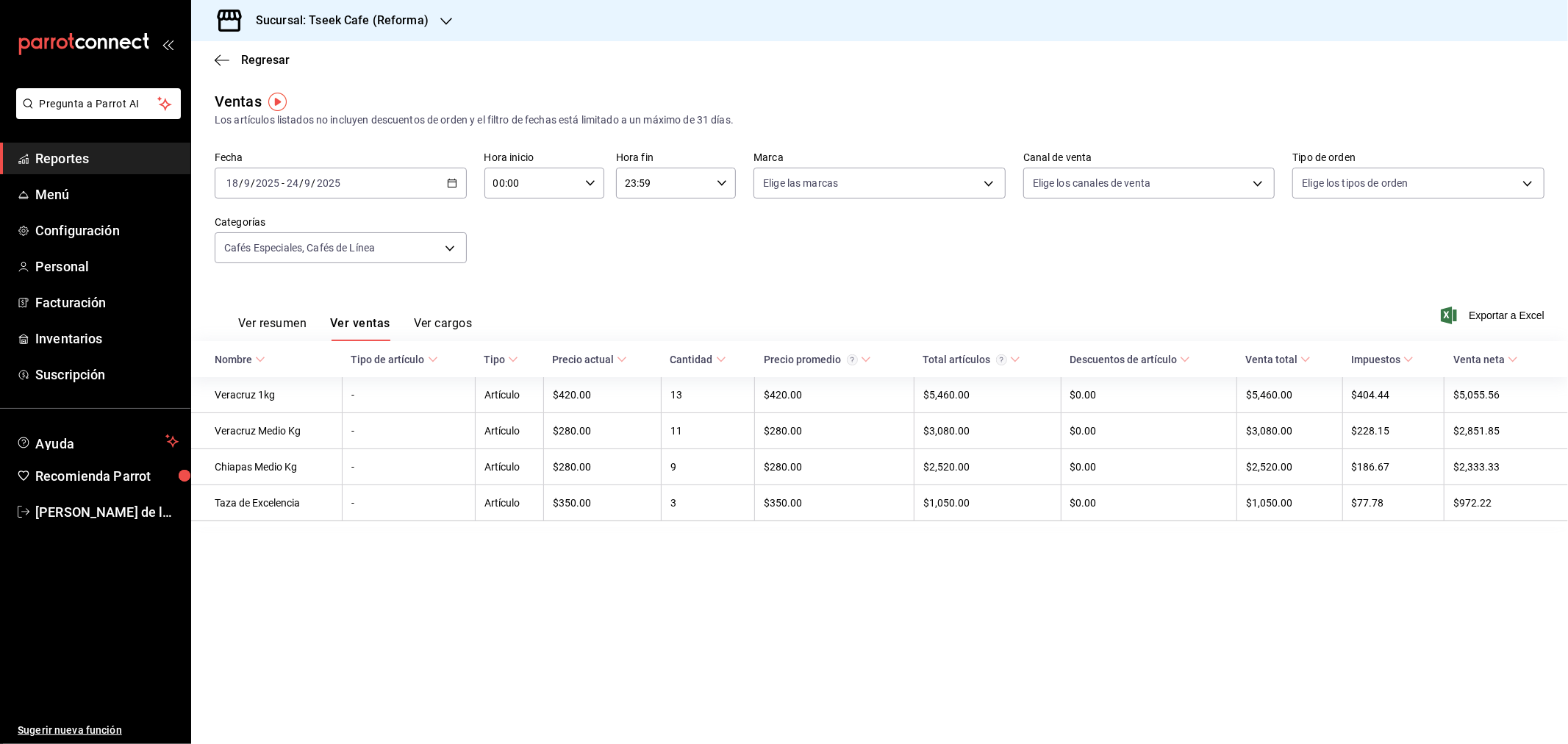
click at [290, 326] on button "Ver resumen" at bounding box center [273, 329] width 68 height 25
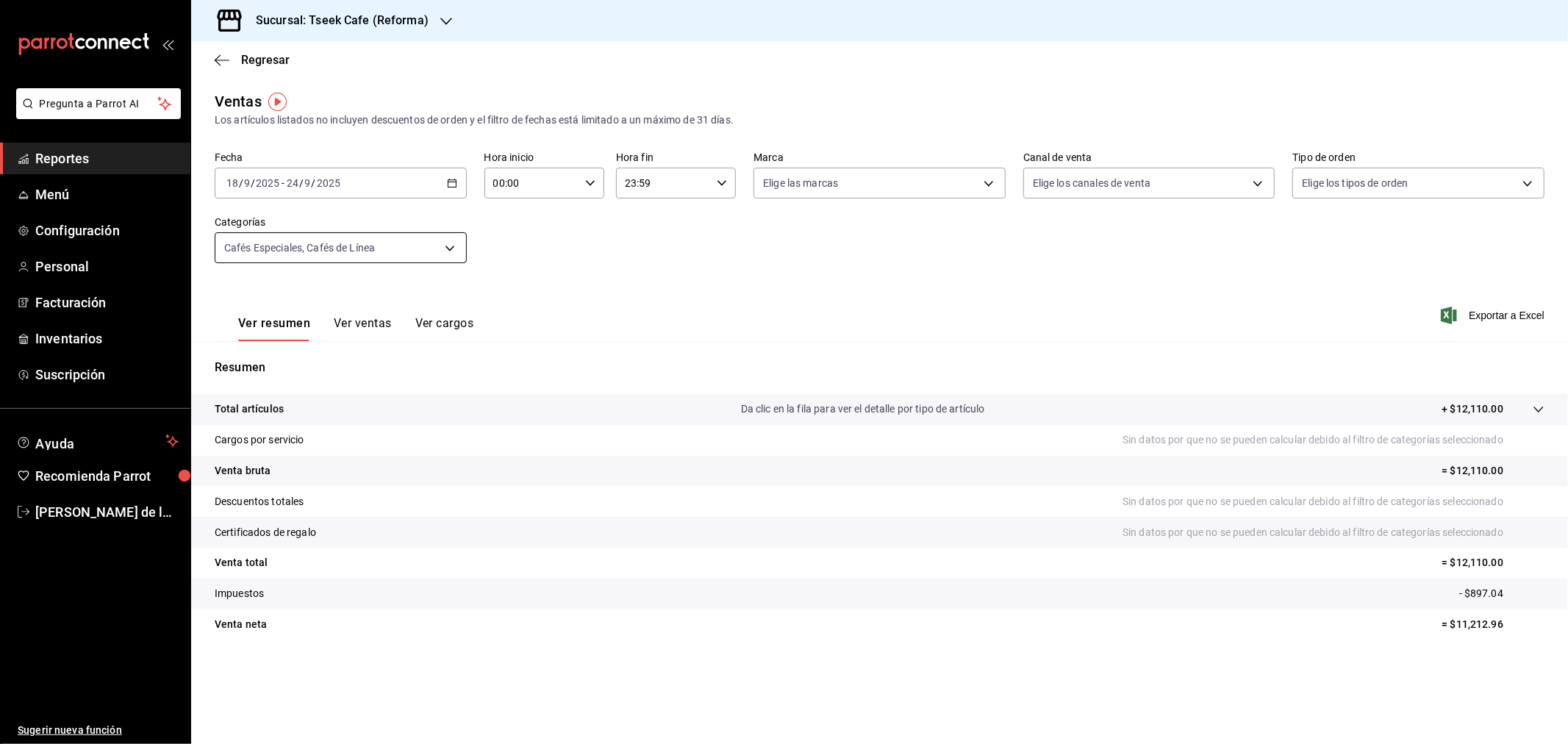
click at [357, 246] on body "Pregunta a Parrot AI Reportes Menú Configuración Personal Facturación Inventari…" at bounding box center [784, 372] width 1568 height 744
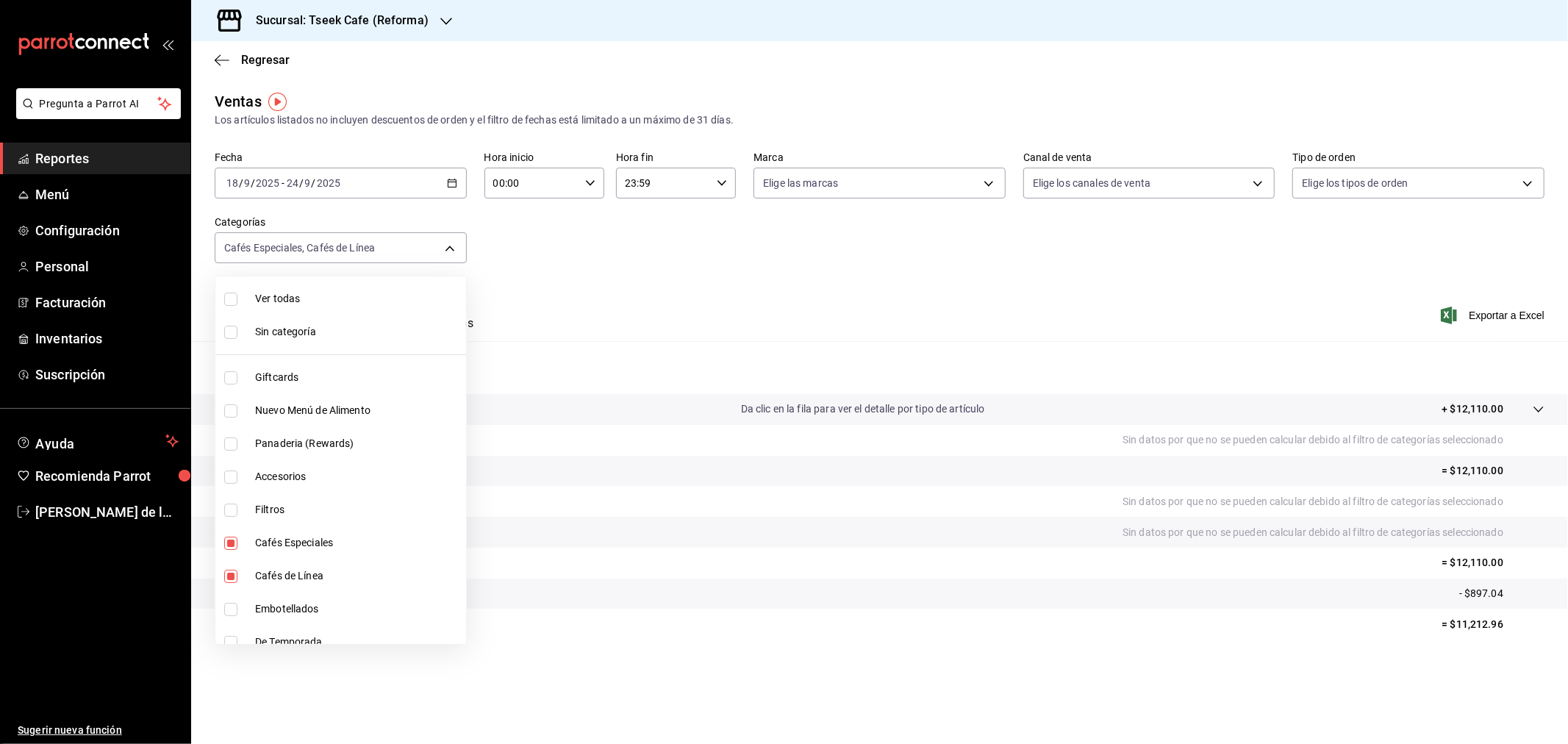
click at [291, 537] on span "Cafés Especiales" at bounding box center [357, 543] width 205 height 16
type input "8d8e4717-fa30-4a01-a73f-843e0fee67dd"
checkbox input "false"
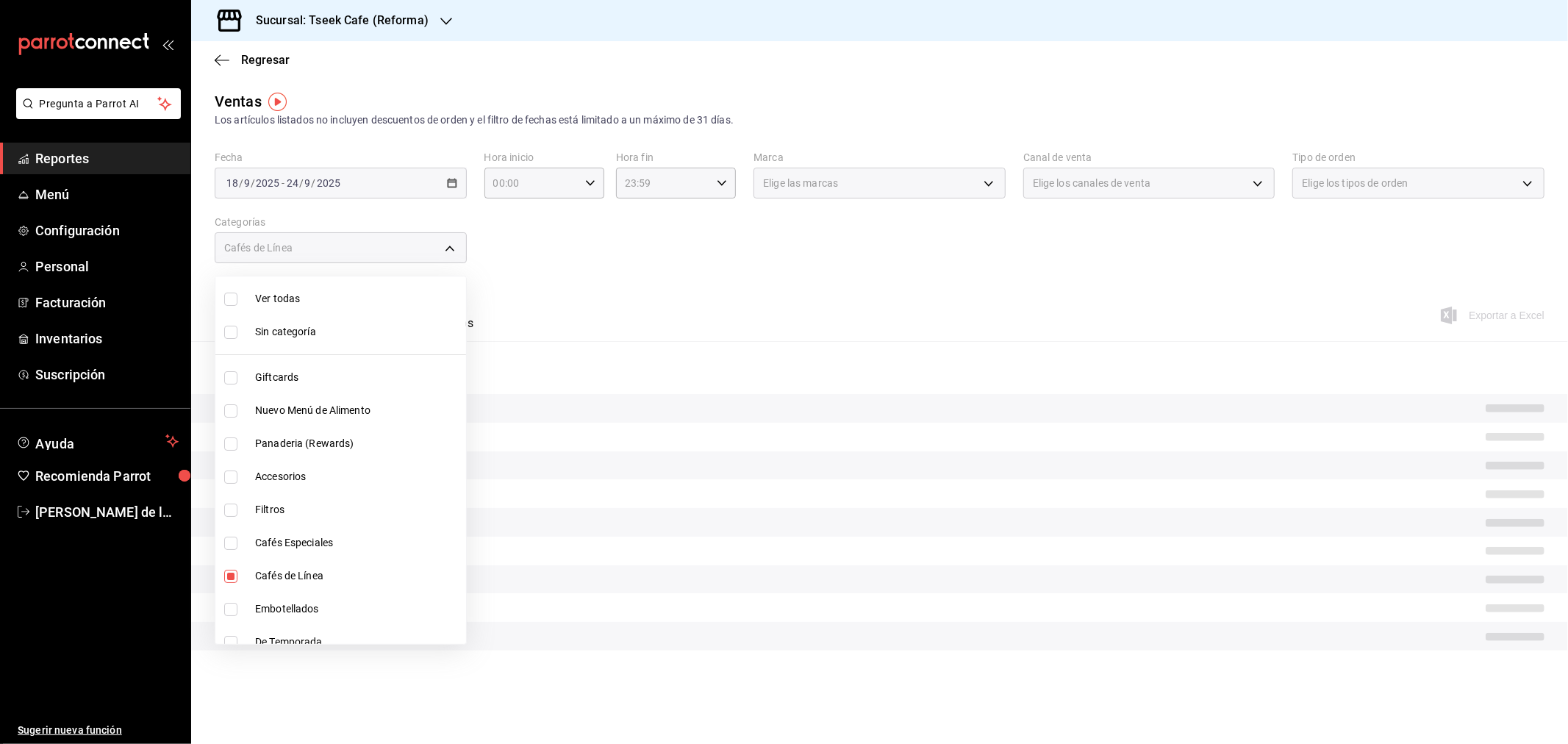
click at [284, 568] on span "Cafés de Línea" at bounding box center [357, 576] width 205 height 16
checkbox input "false"
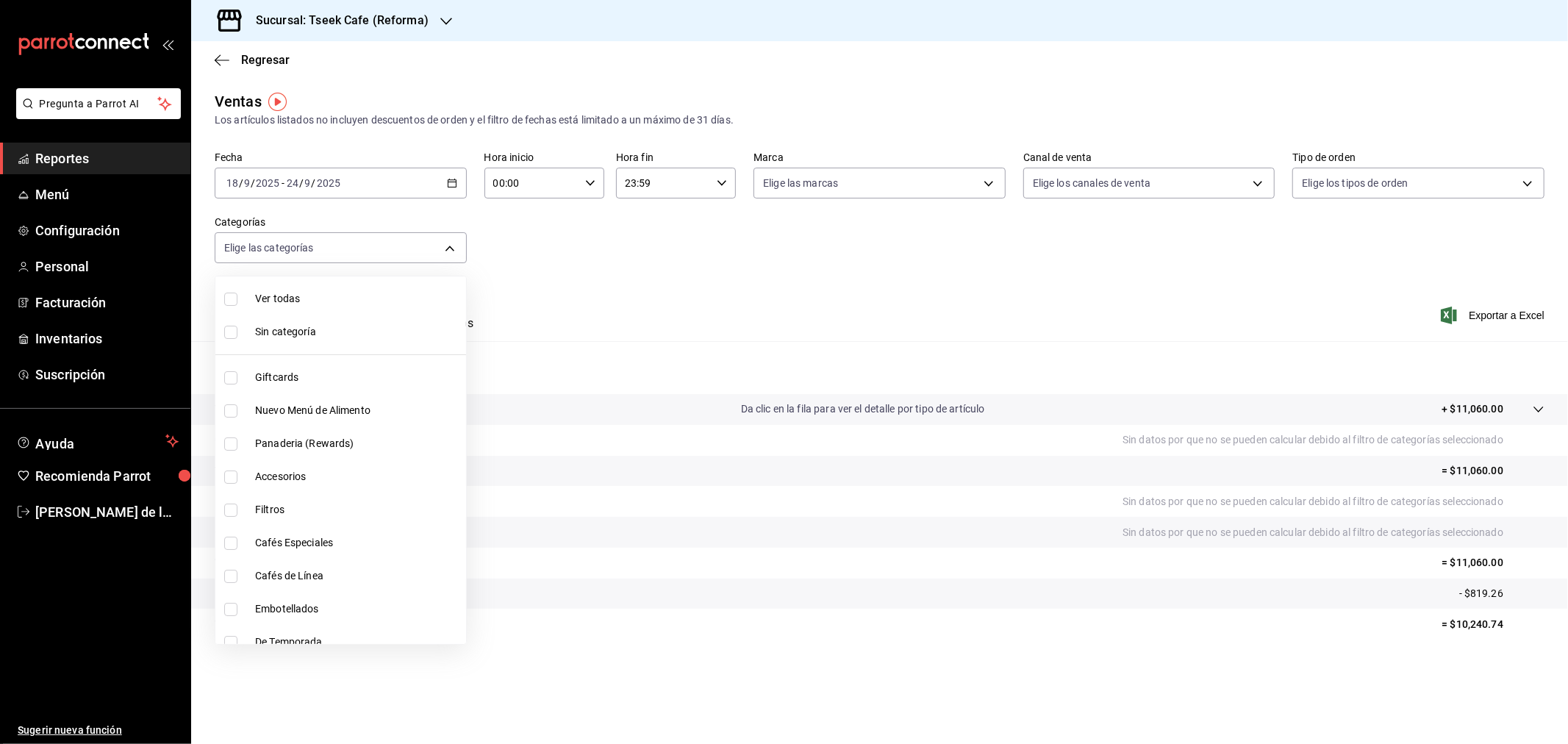
click at [333, 403] on span "Nuevo Menú de Alimento" at bounding box center [357, 410] width 205 height 16
type input "04b94b4b-0db1-4ab9-b9b7-ab8983db5d11"
checkbox input "true"
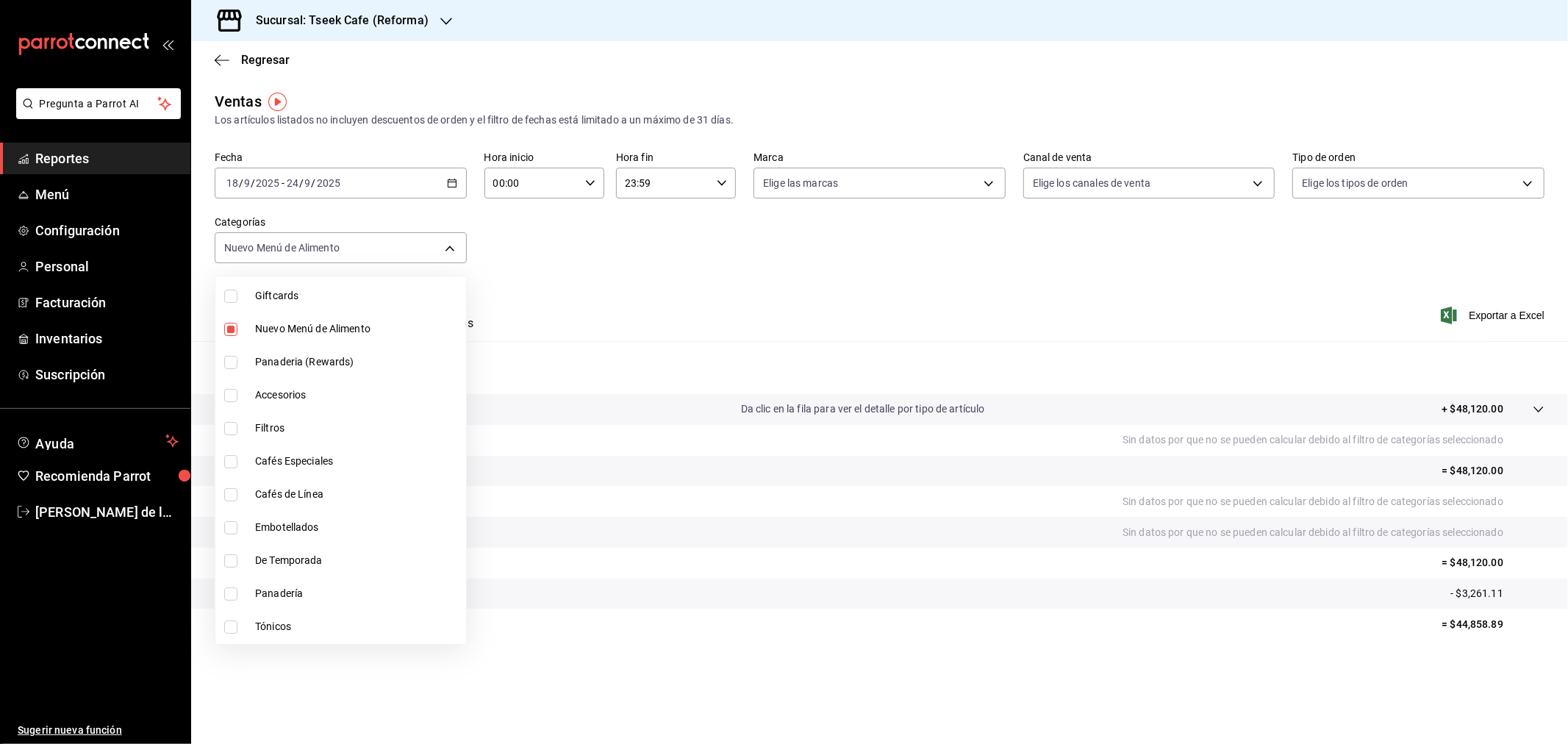
scroll to position [163, 0]
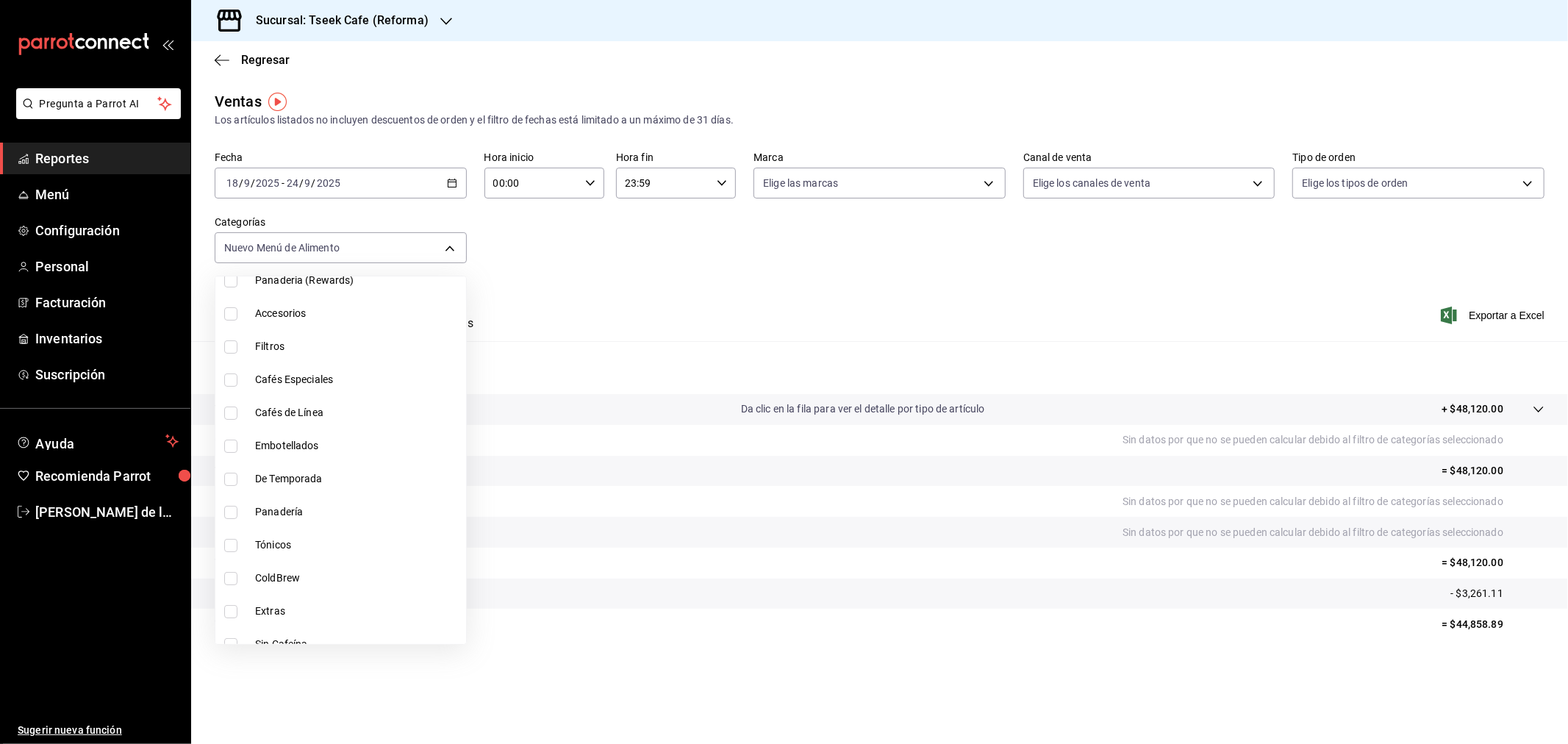
click at [308, 513] on span "Panadería" at bounding box center [357, 512] width 205 height 16
type input "04b94b4b-0db1-4ab9-b9b7-ab8983db5d11,0b7fcb44-61bf-4770-bb9d-81f6e86a3d2c"
checkbox input "true"
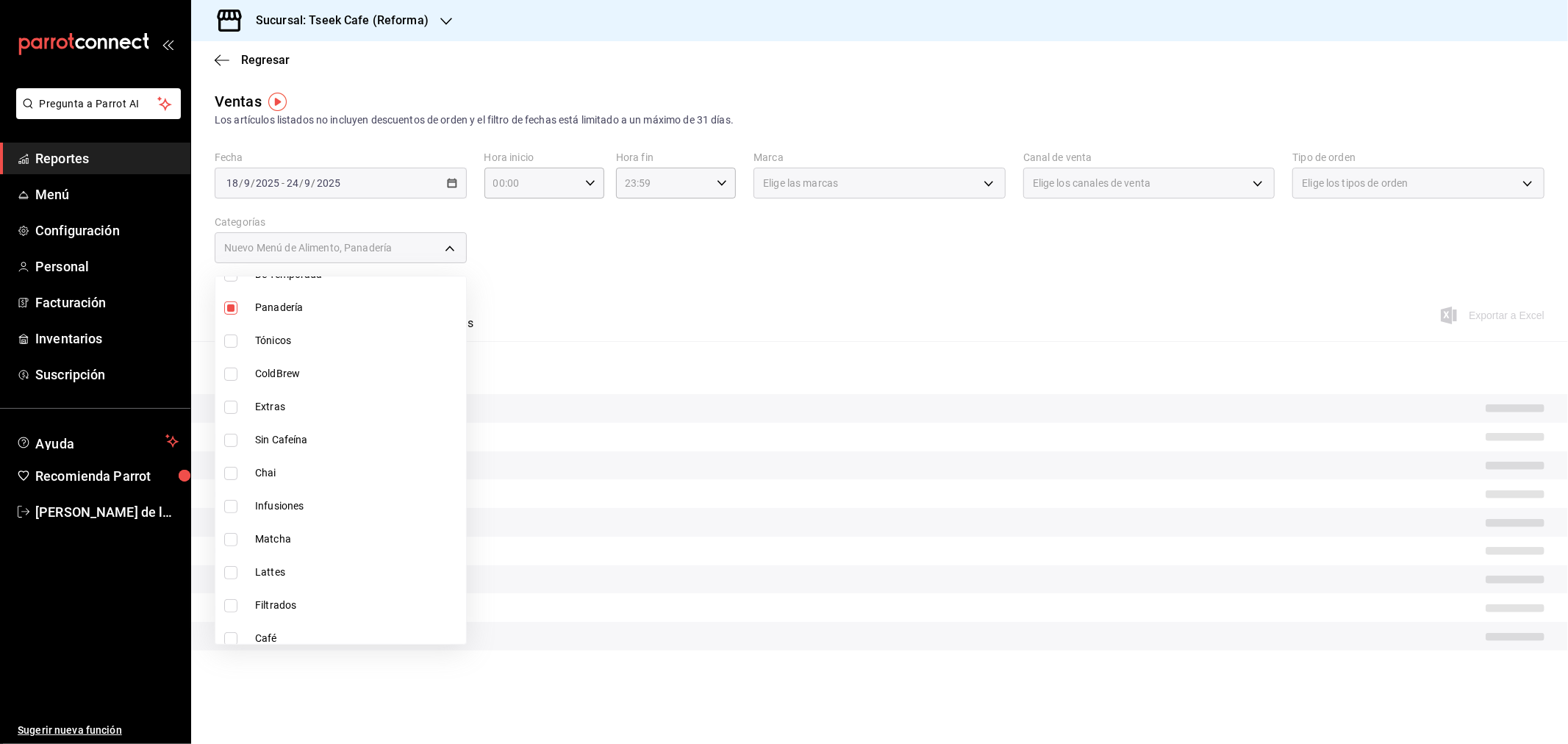
scroll to position [378, 0]
click at [619, 304] on div at bounding box center [784, 372] width 1568 height 744
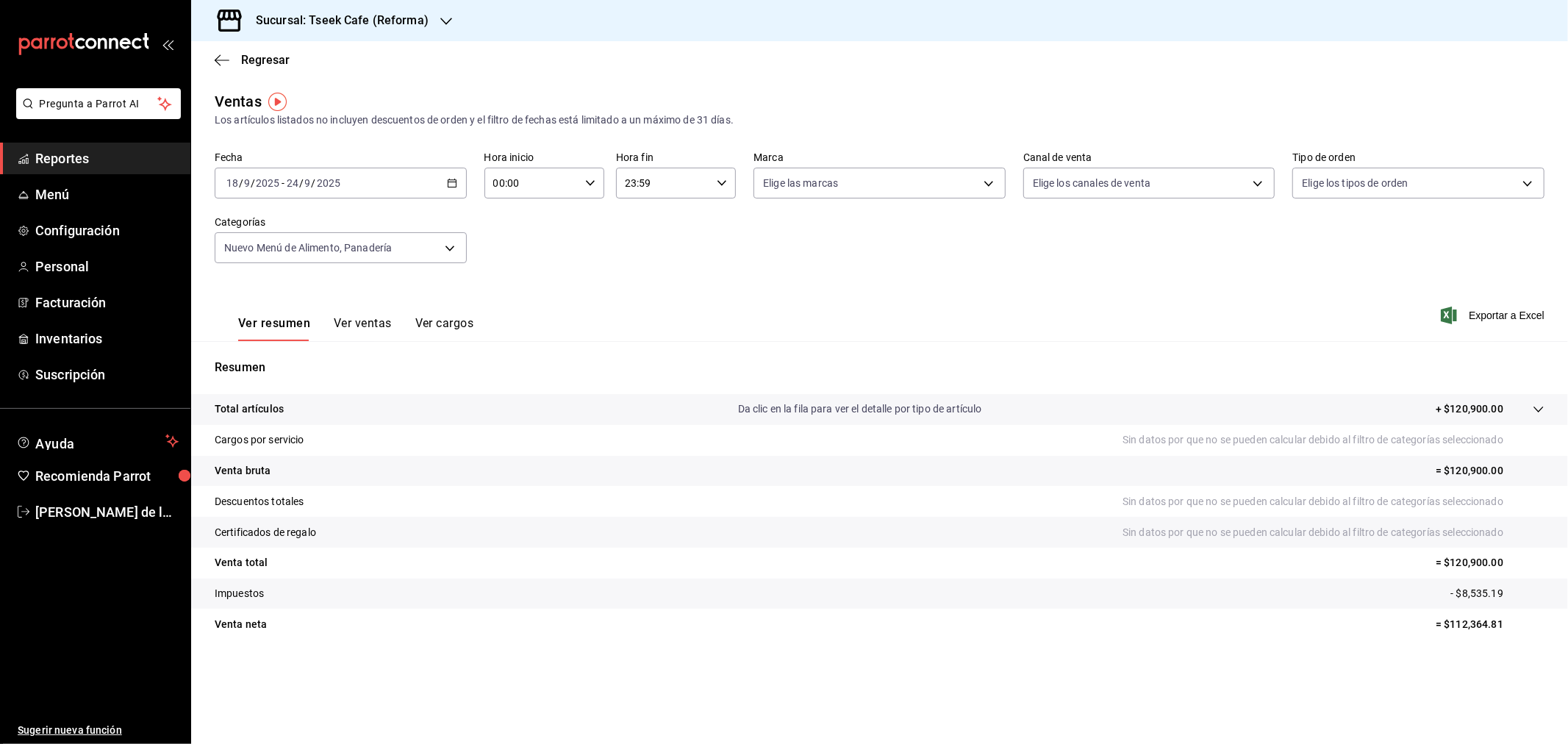
click at [365, 325] on button "Ver ventas" at bounding box center [362, 329] width 58 height 25
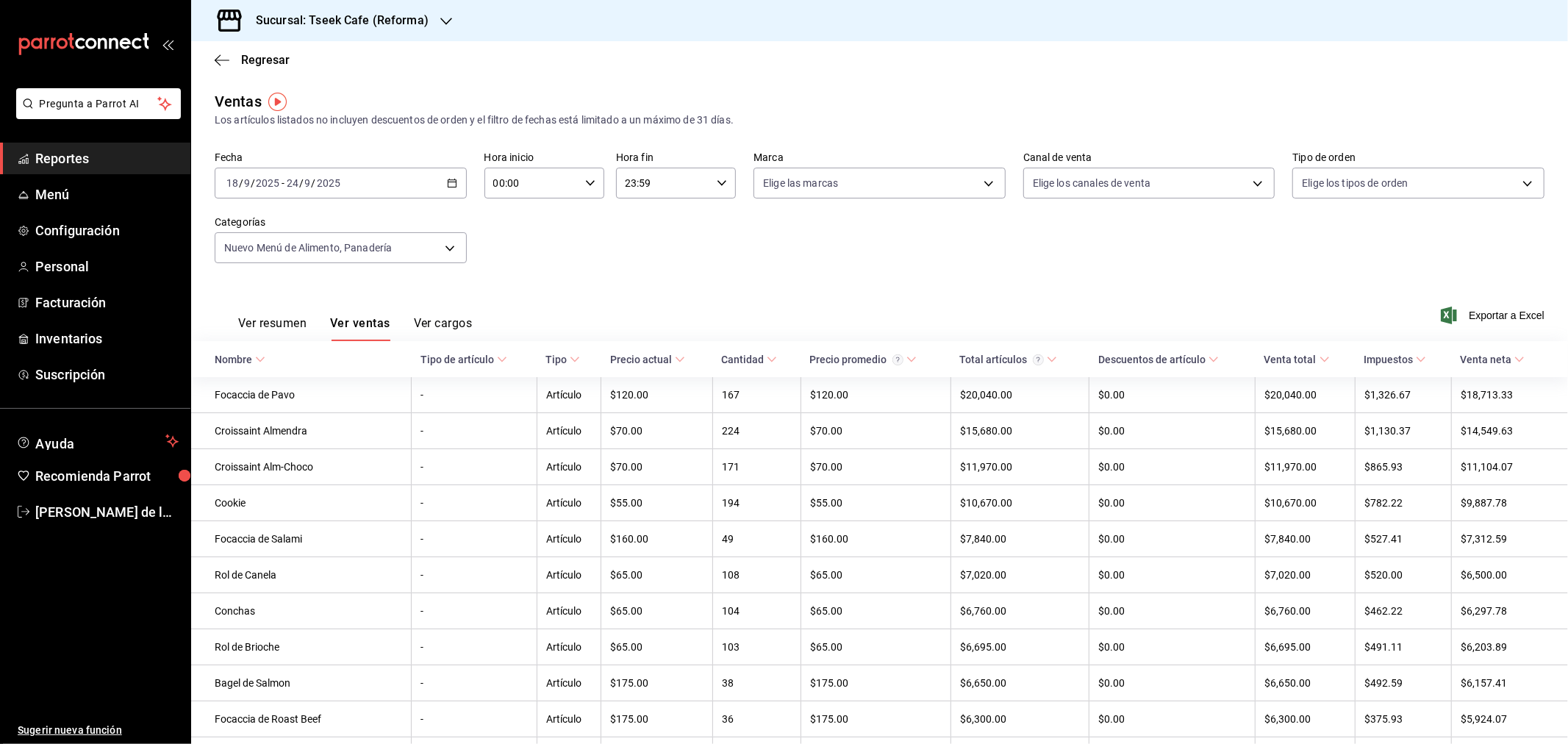
click at [274, 326] on button "Ver resumen" at bounding box center [273, 329] width 68 height 25
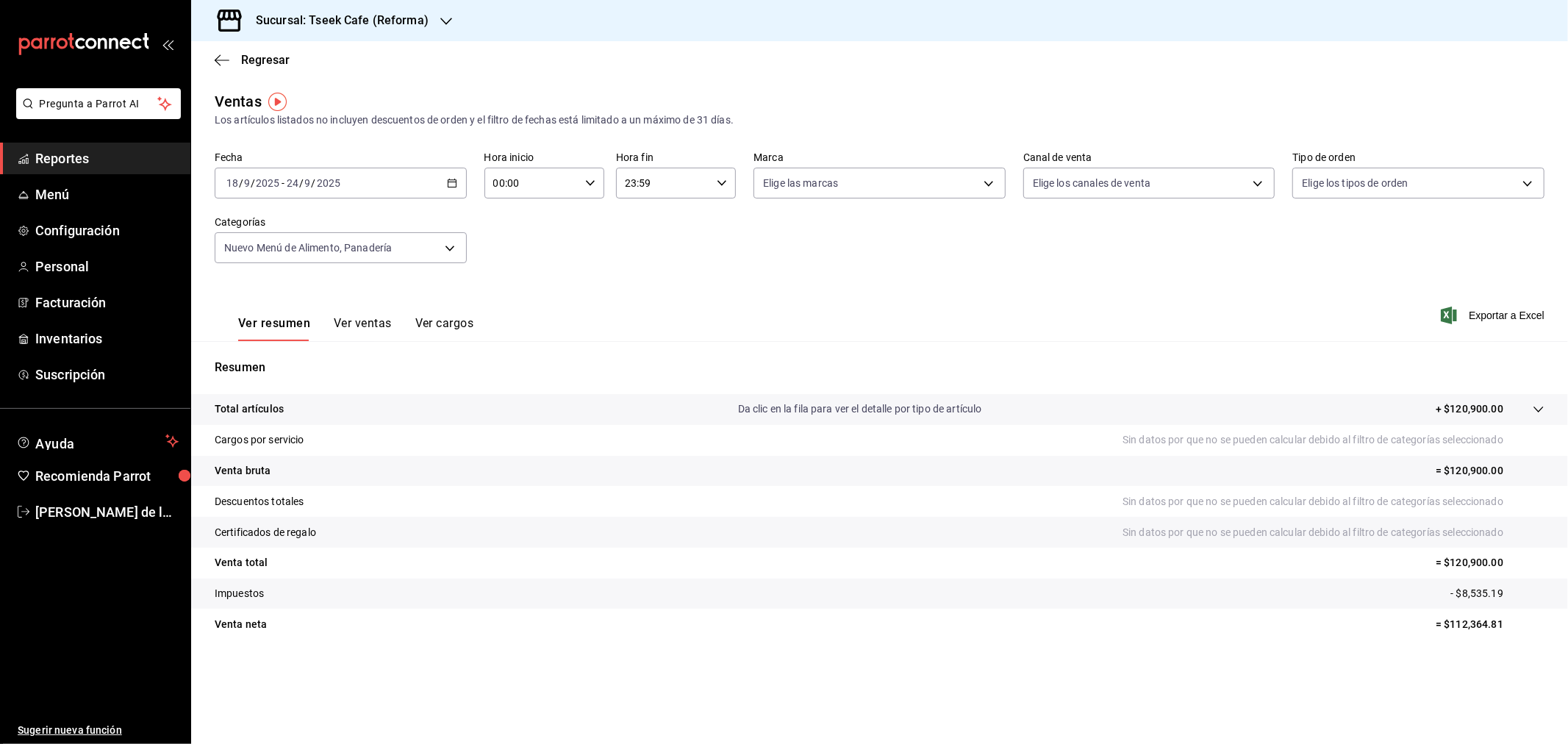
click at [344, 319] on button "Ver ventas" at bounding box center [362, 329] width 58 height 25
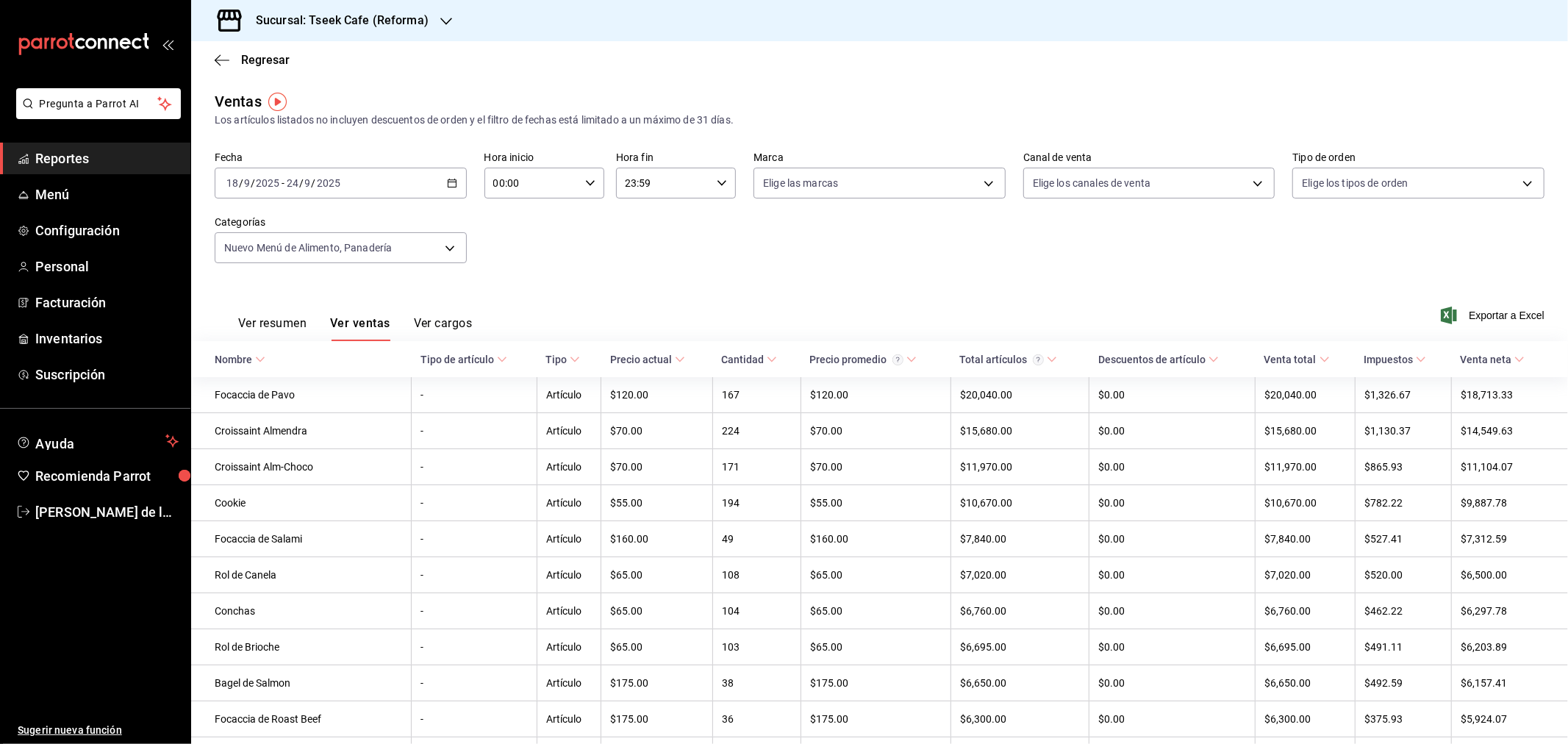
click at [287, 317] on button "Ver resumen" at bounding box center [273, 329] width 68 height 25
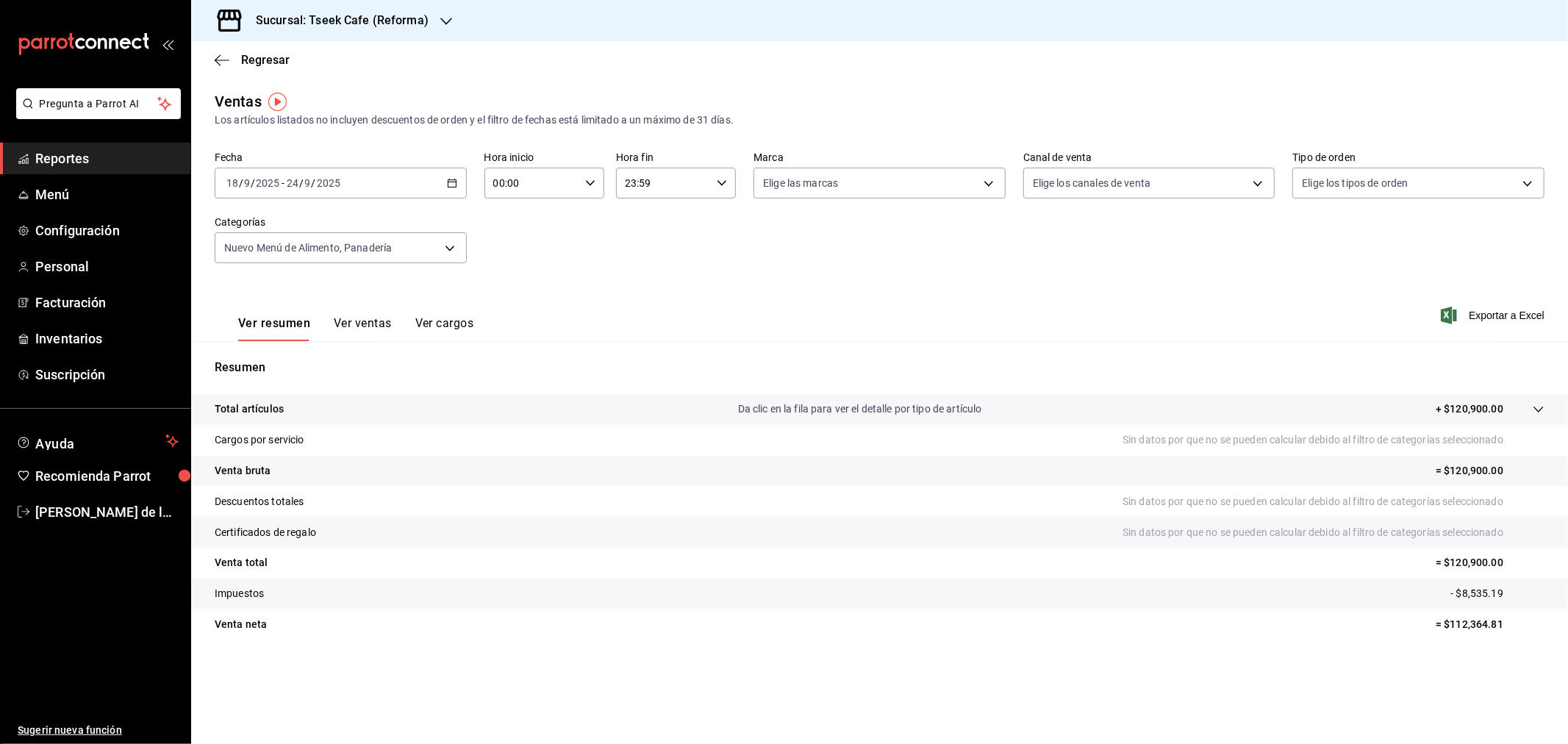
click at [389, 12] on h3 "Sucursal: Tseek Cafe (Reforma)" at bounding box center [336, 20] width 184 height 18
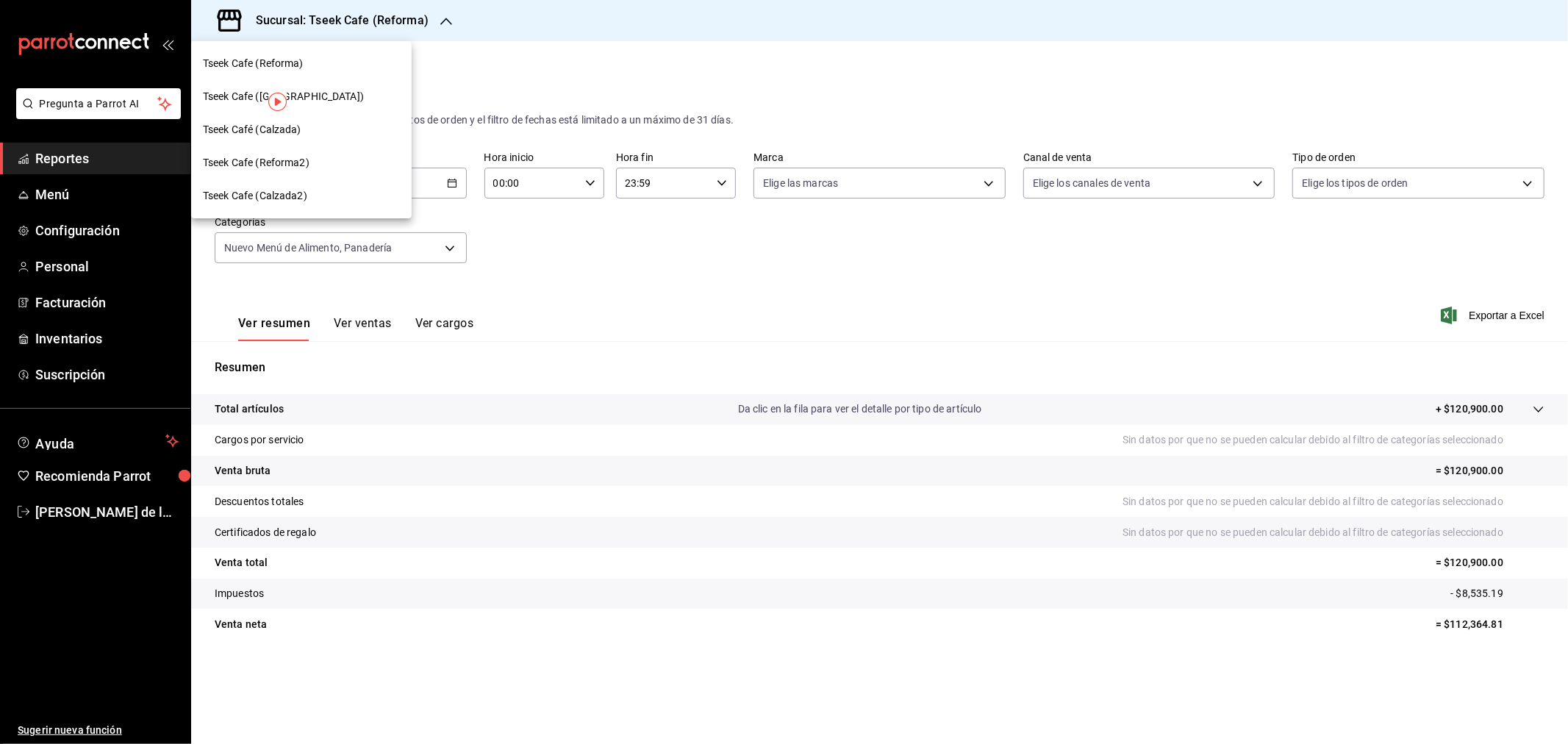
click at [333, 125] on div "Tseek Café (Calzada)" at bounding box center [301, 130] width 197 height 16
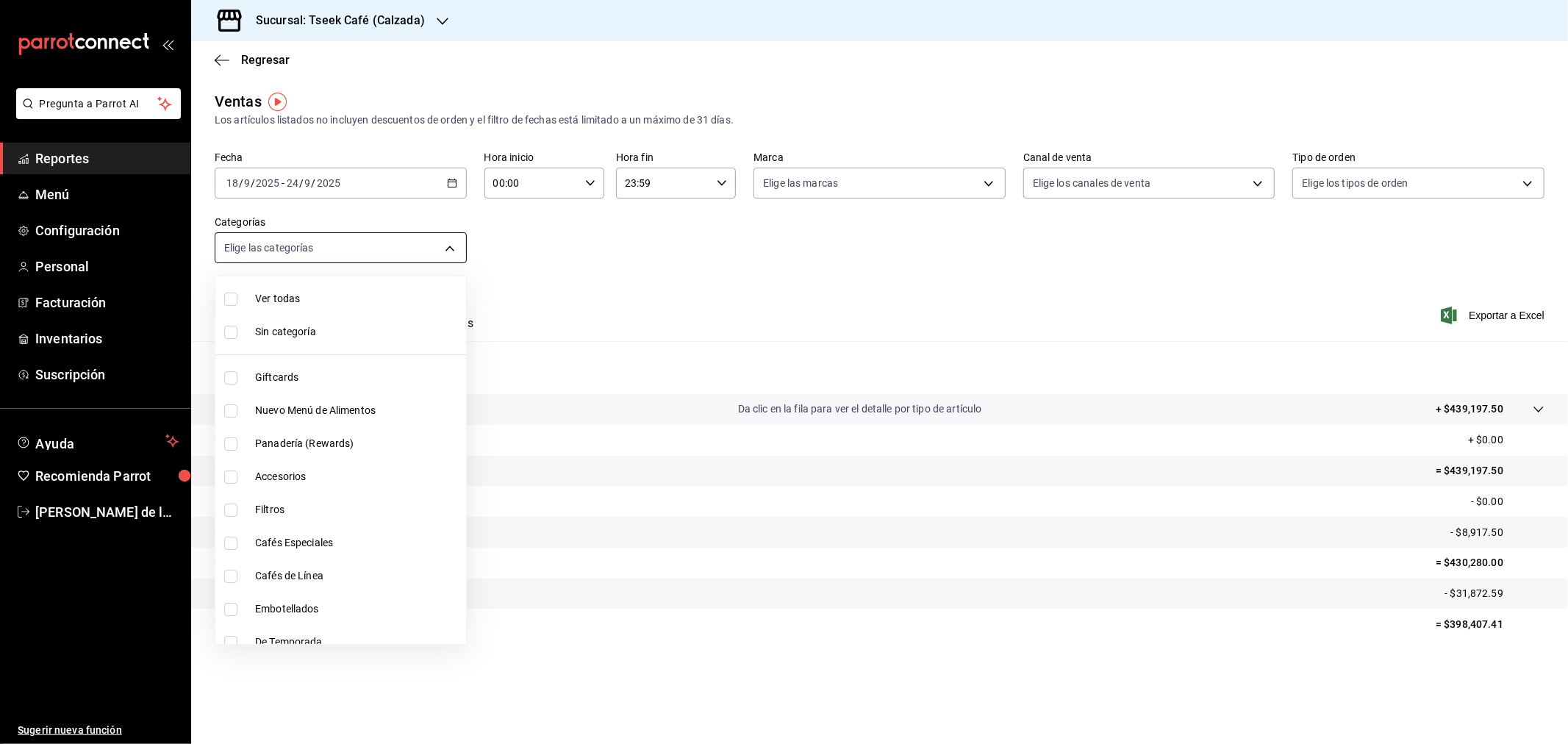
click at [439, 255] on body "Pregunta a Parrot AI Reportes Menú Configuración Personal Facturación Inventari…" at bounding box center [784, 372] width 1568 height 744
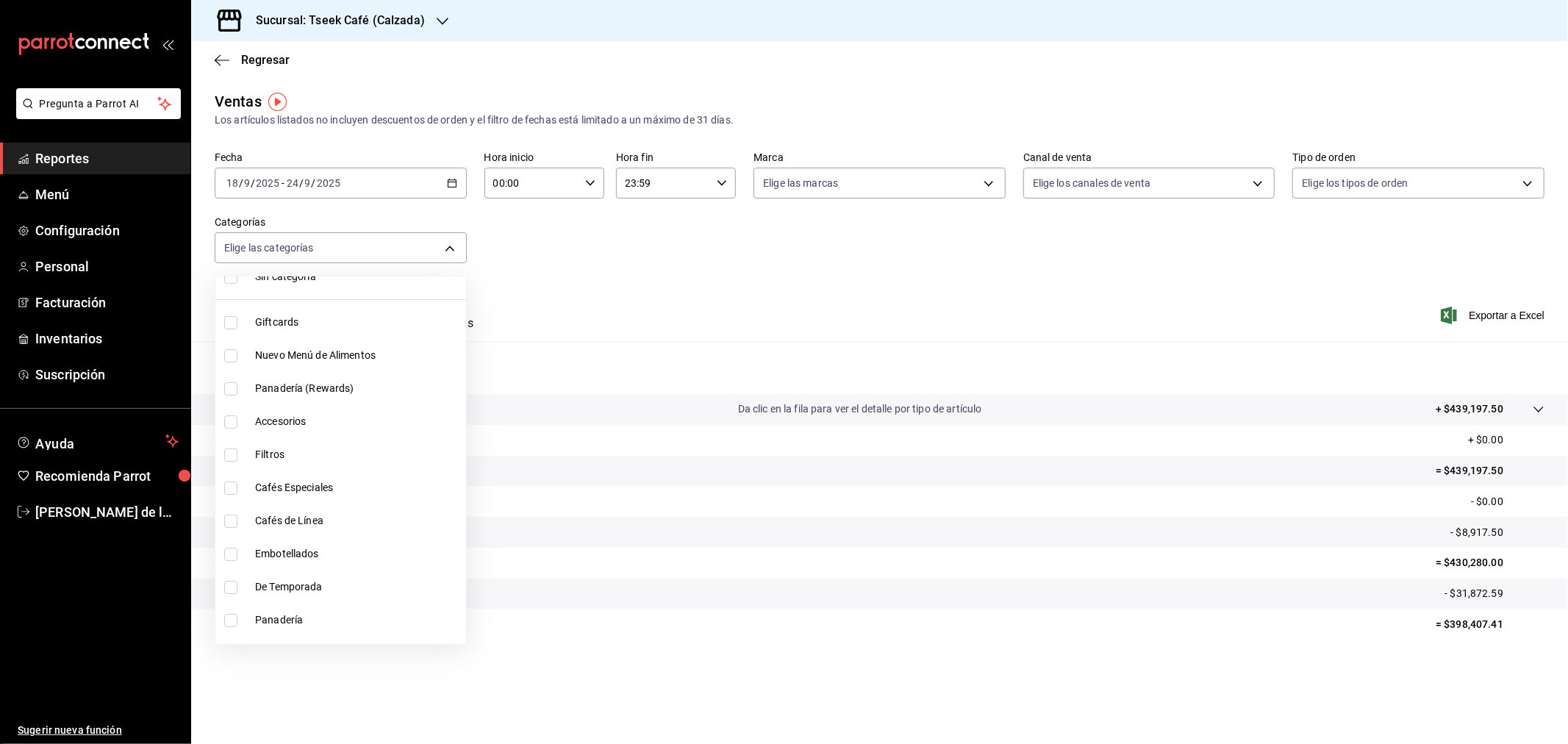
scroll to position [82, 0]
click at [321, 459] on span "Cafés Especiales" at bounding box center [357, 462] width 205 height 16
type input "2c59cf11-5112-431c-ae76-044741312001"
checkbox input "true"
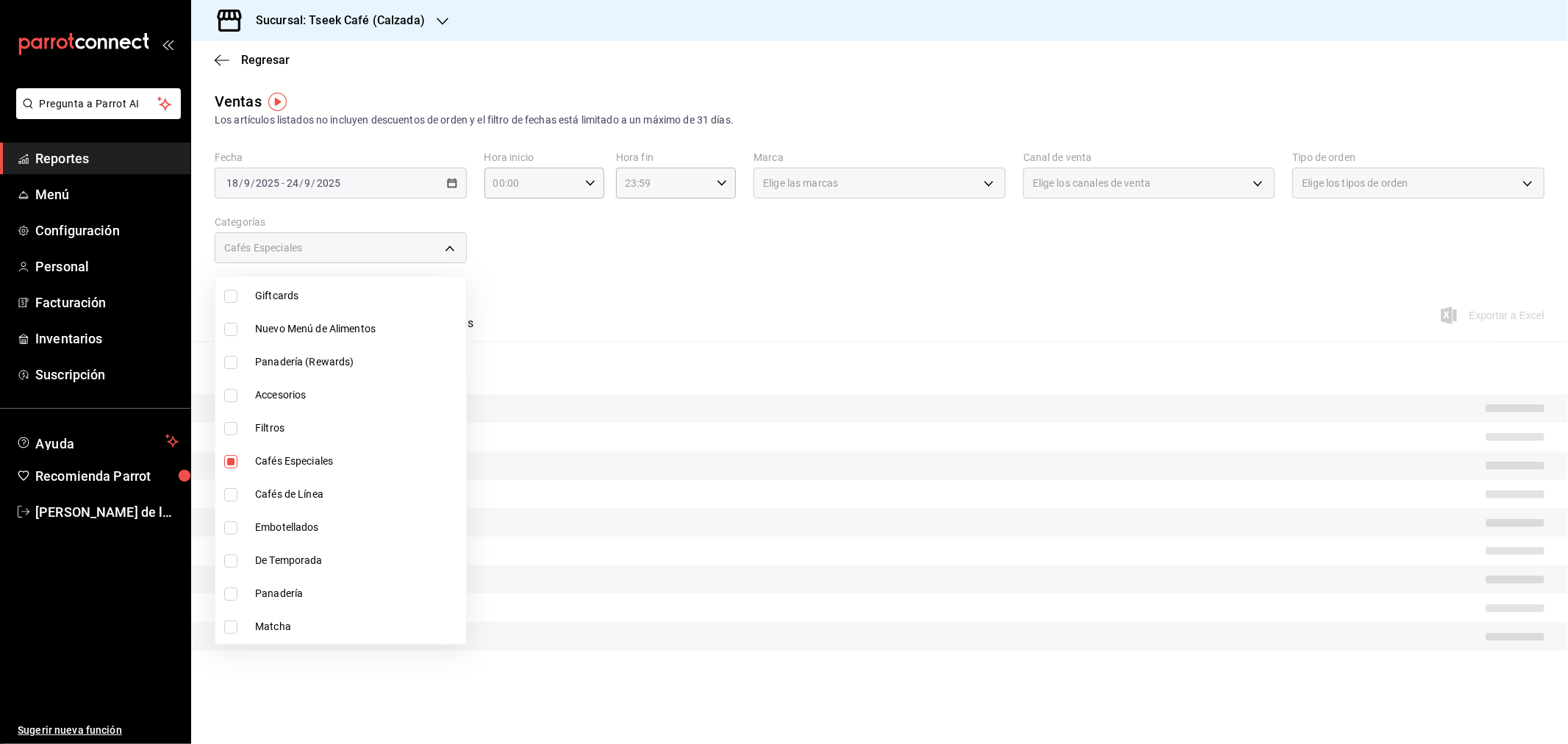
click at [315, 498] on span "Cafés de Línea" at bounding box center [357, 494] width 205 height 16
type input "2c59cf11-5112-431c-ae76-044741312001,e04ba174-5dee-45b5-a8da-663802674b38"
checkbox input "true"
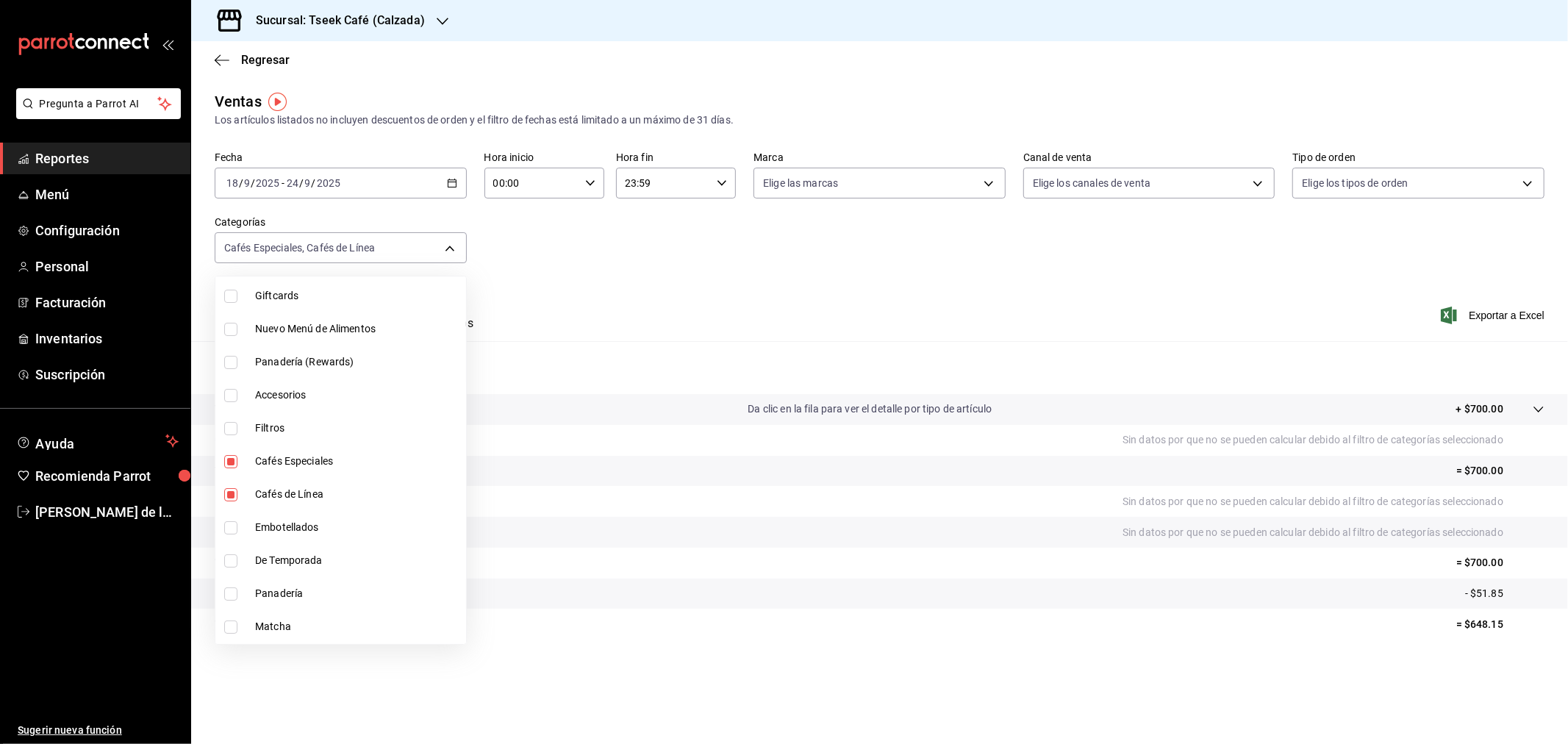
click at [619, 313] on div at bounding box center [784, 372] width 1568 height 744
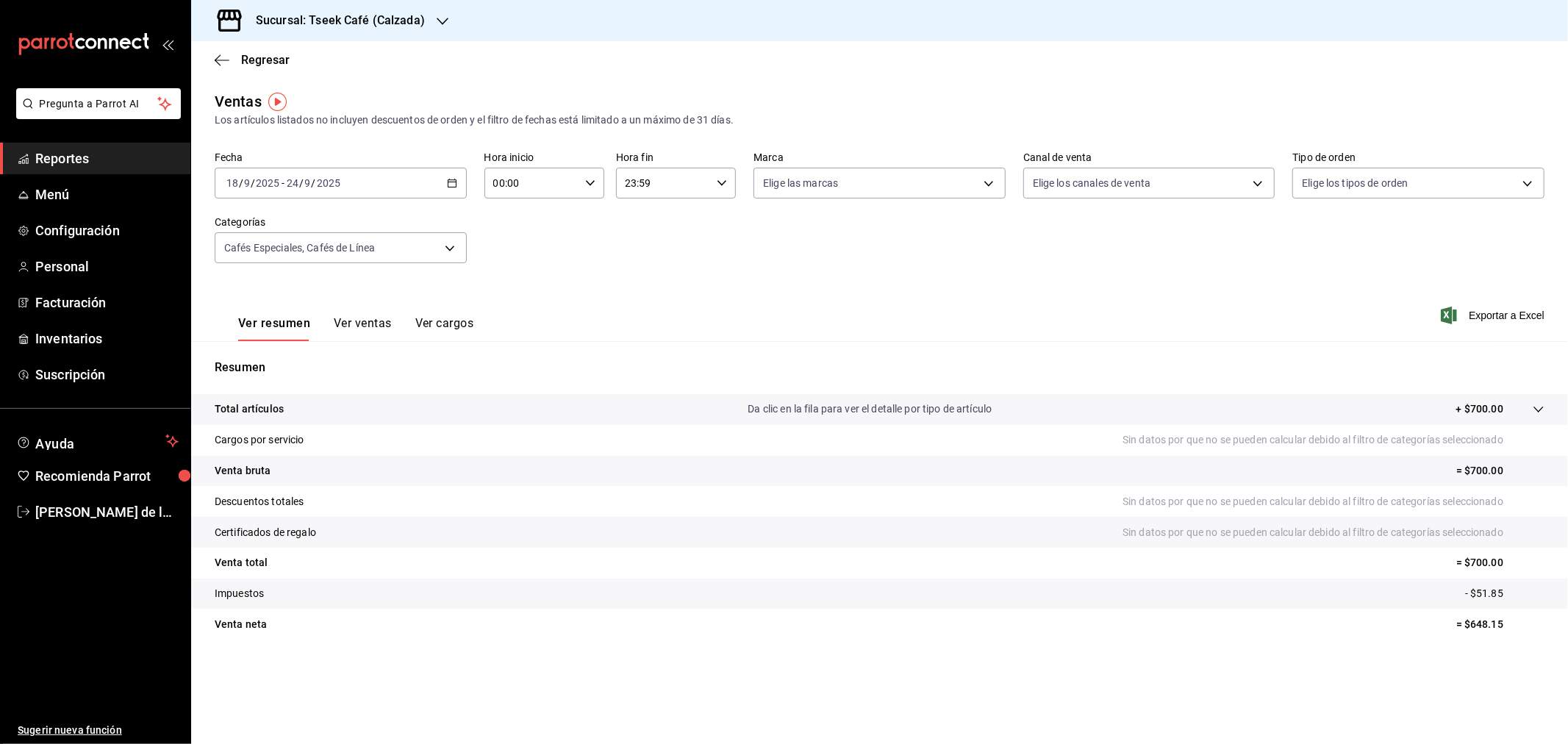
click at [362, 322] on button "Ver ventas" at bounding box center [362, 329] width 58 height 25
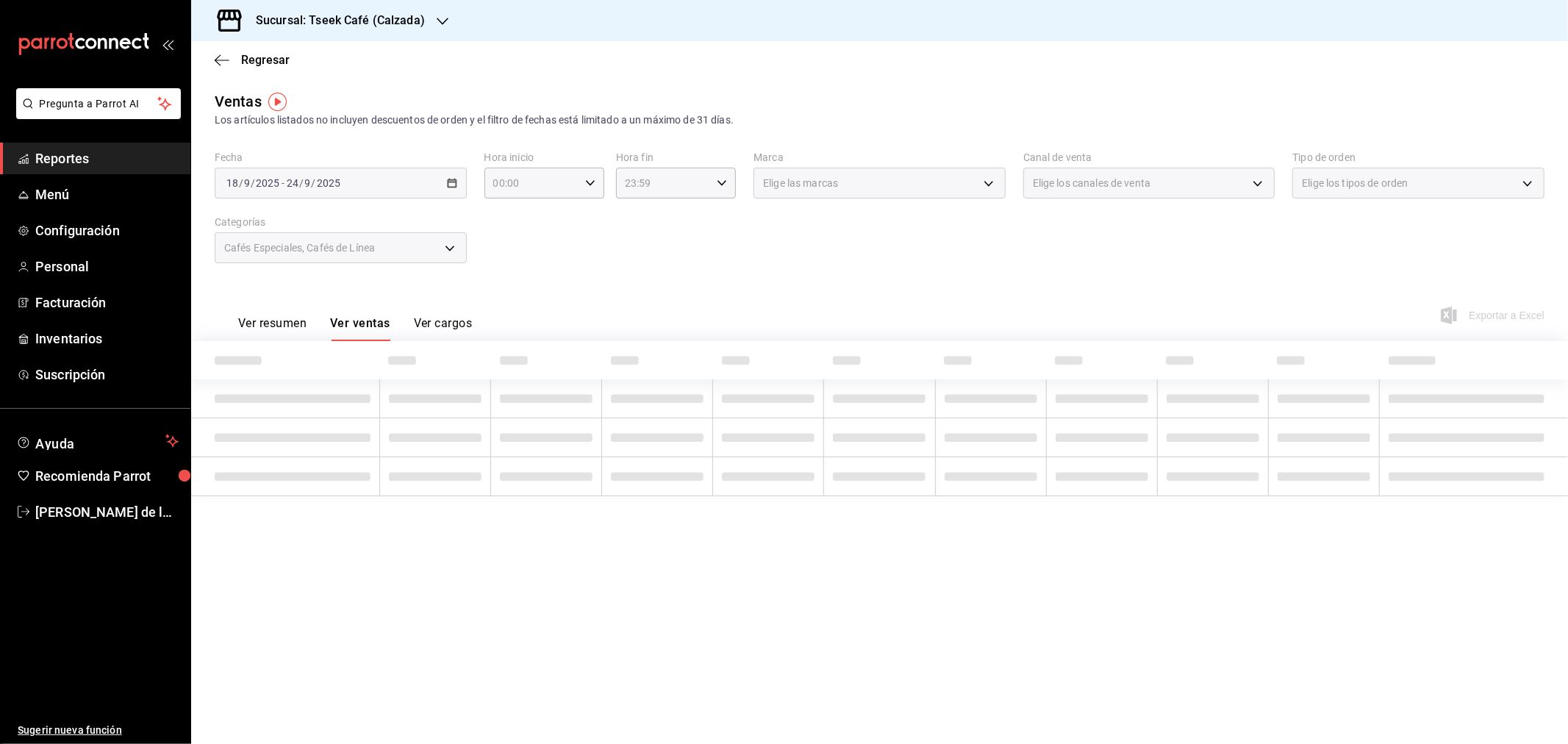
click at [280, 325] on button "Ver resumen" at bounding box center [273, 329] width 68 height 25
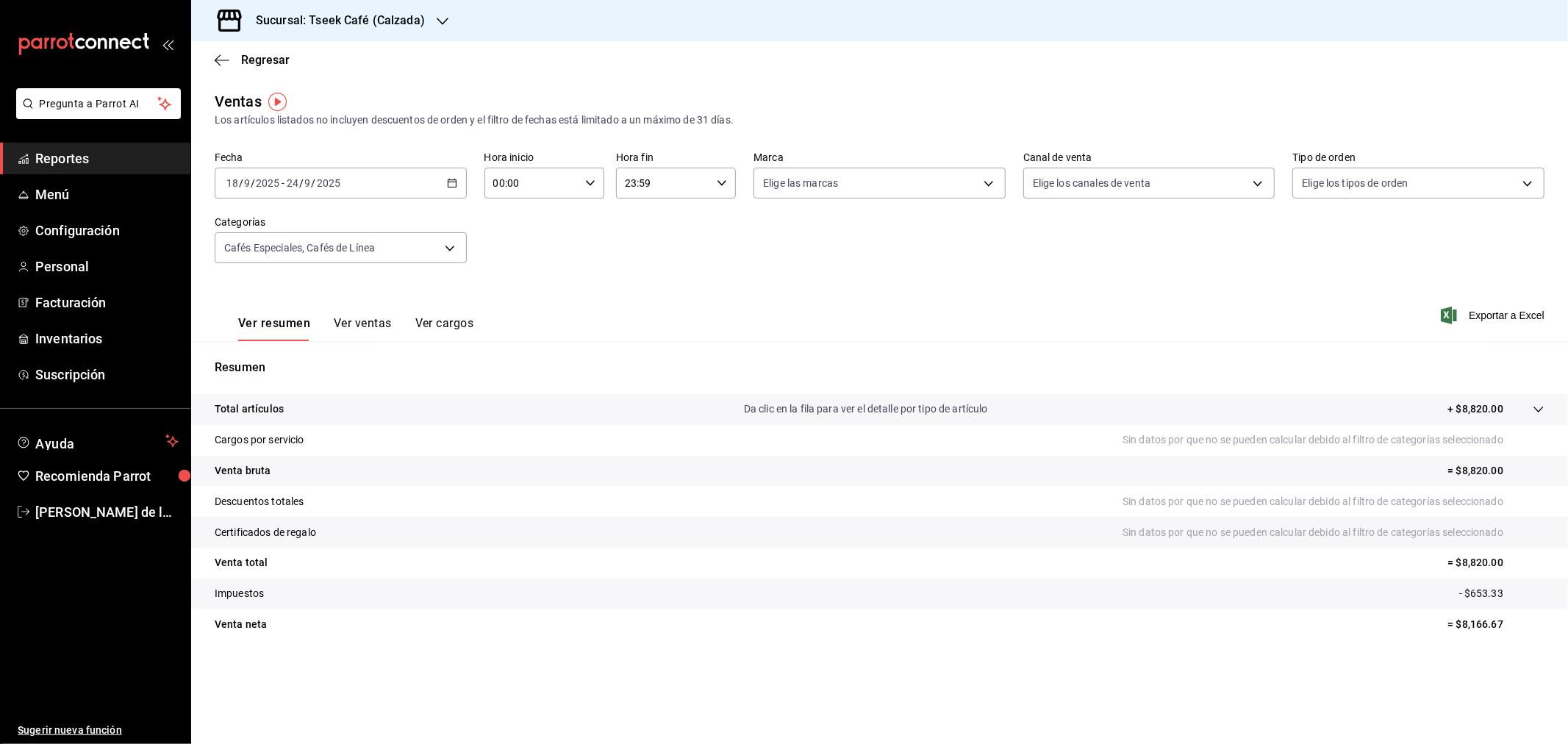
click at [359, 332] on button "Ver ventas" at bounding box center [362, 329] width 58 height 25
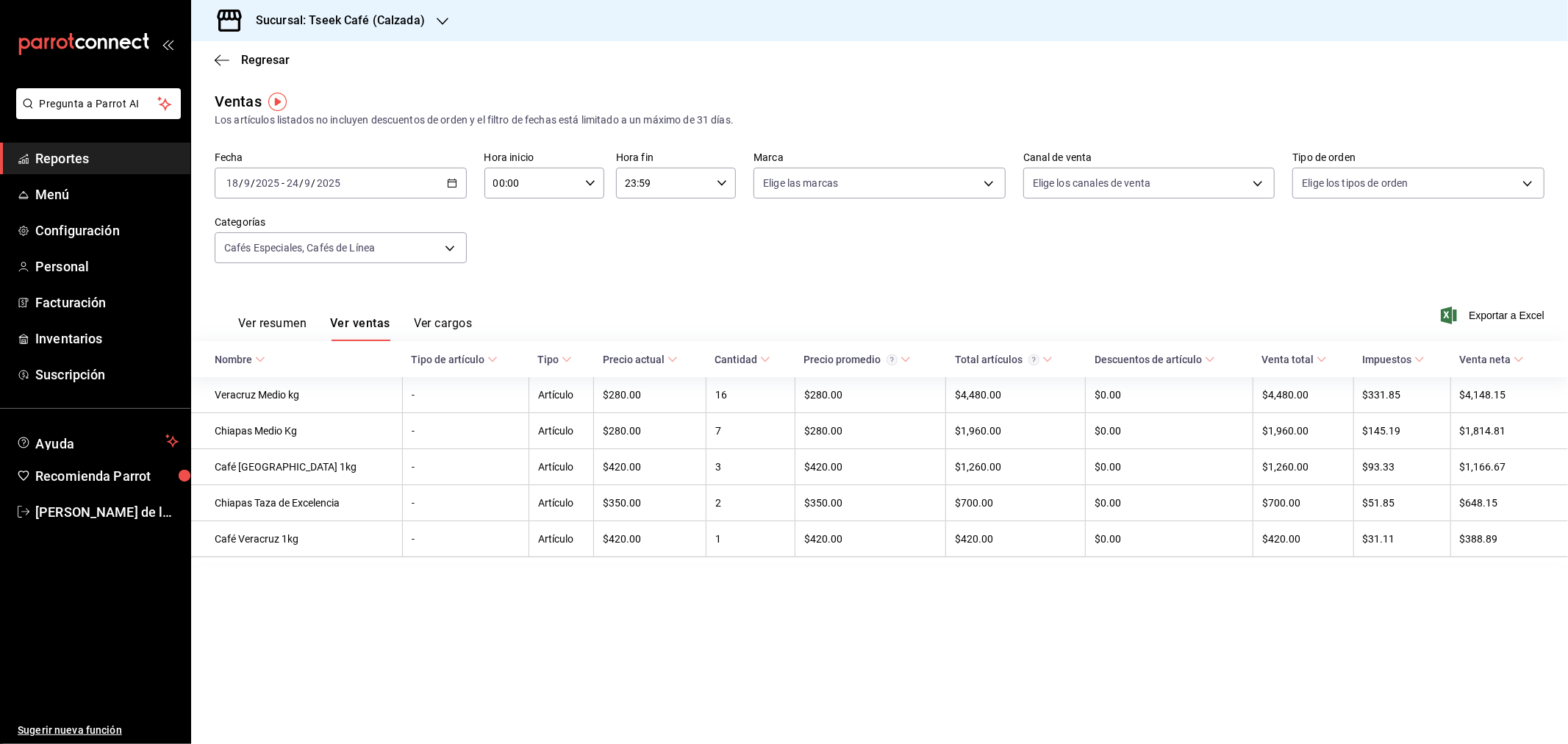
click at [287, 329] on button "Ver resumen" at bounding box center [273, 329] width 68 height 25
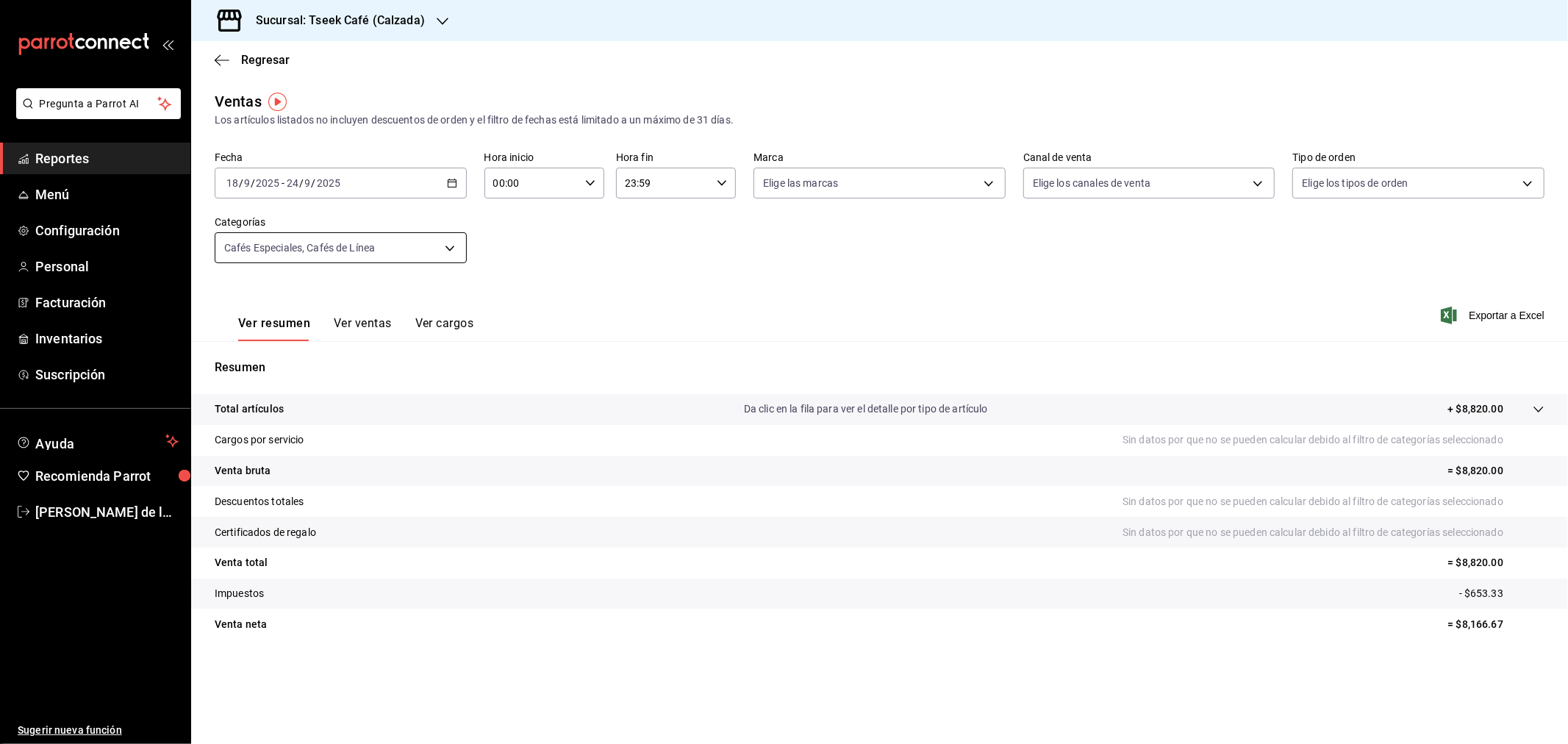
click at [391, 258] on body "Pregunta a Parrot AI Reportes Menú Configuración Personal Facturación Inventari…" at bounding box center [784, 372] width 1568 height 744
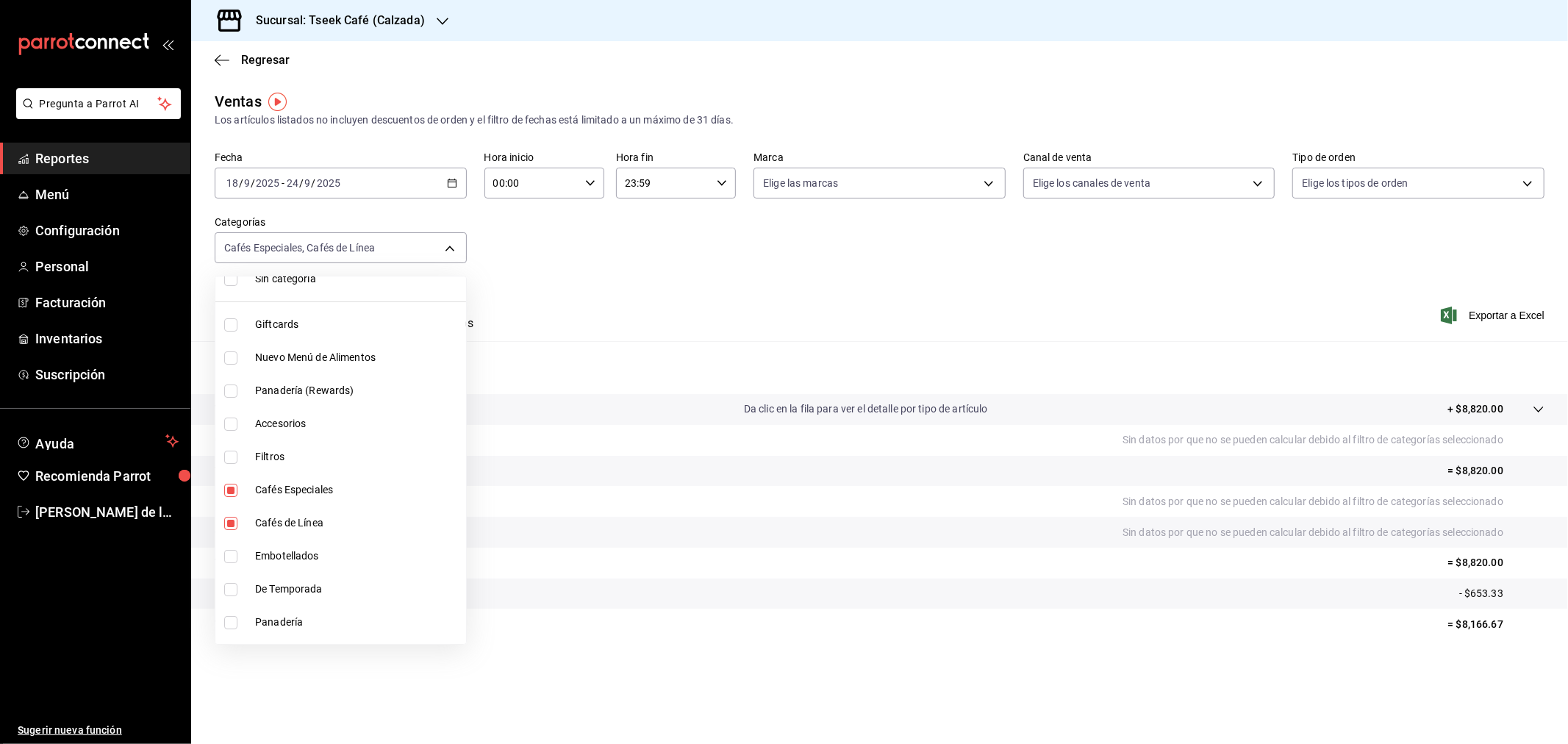
scroll to position [82, 0]
click at [280, 456] on span "Cafés Especiales" at bounding box center [357, 462] width 205 height 16
type input "e04ba174-5dee-45b5-a8da-663802674b38"
checkbox input "false"
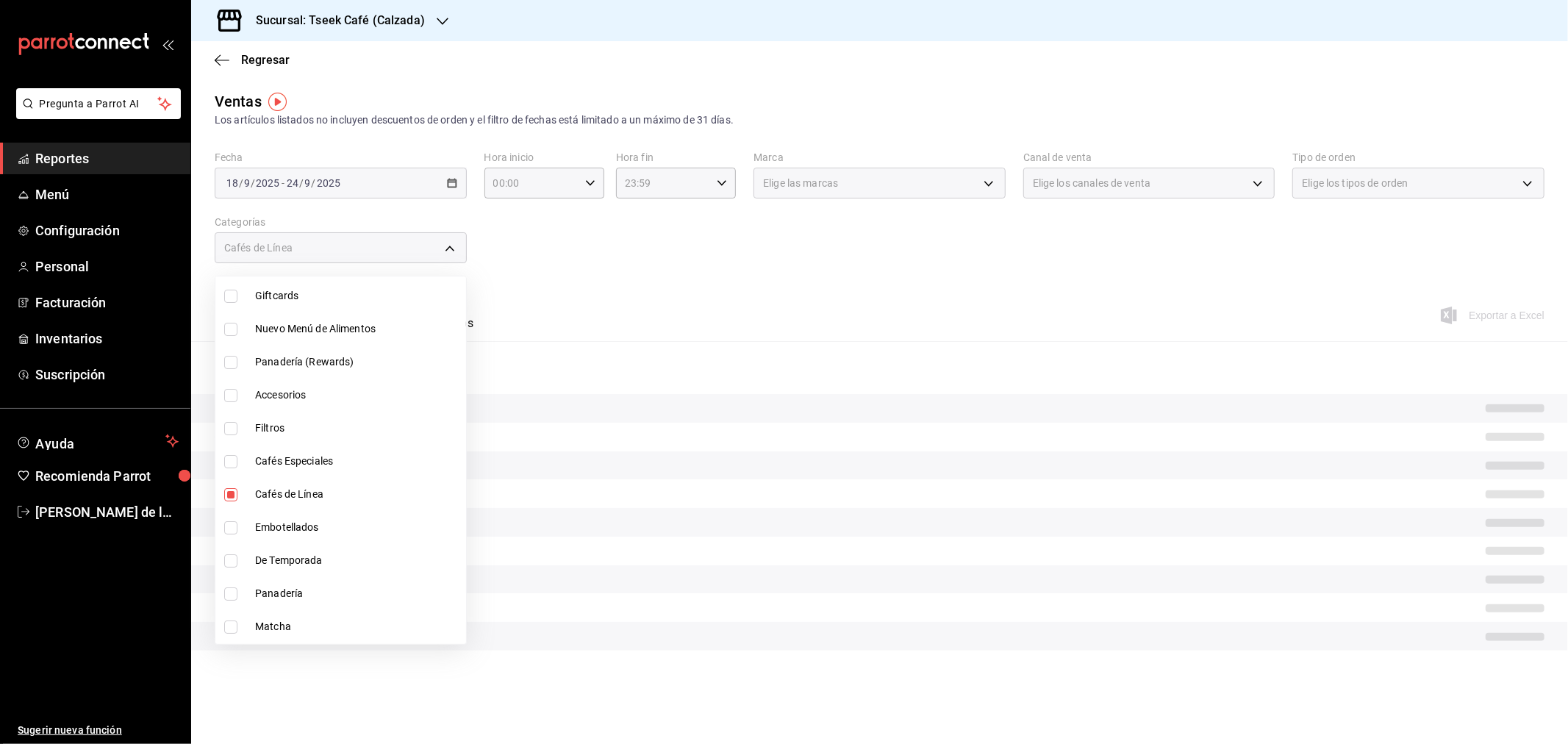
click at [269, 494] on span "Cafés de Línea" at bounding box center [357, 494] width 205 height 16
checkbox input "false"
click at [315, 326] on span "Nuevo Menú de Alimentos" at bounding box center [357, 329] width 205 height 16
type input "e23fe89f-748d-402a-8ad0-1abd438b27ab"
checkbox input "true"
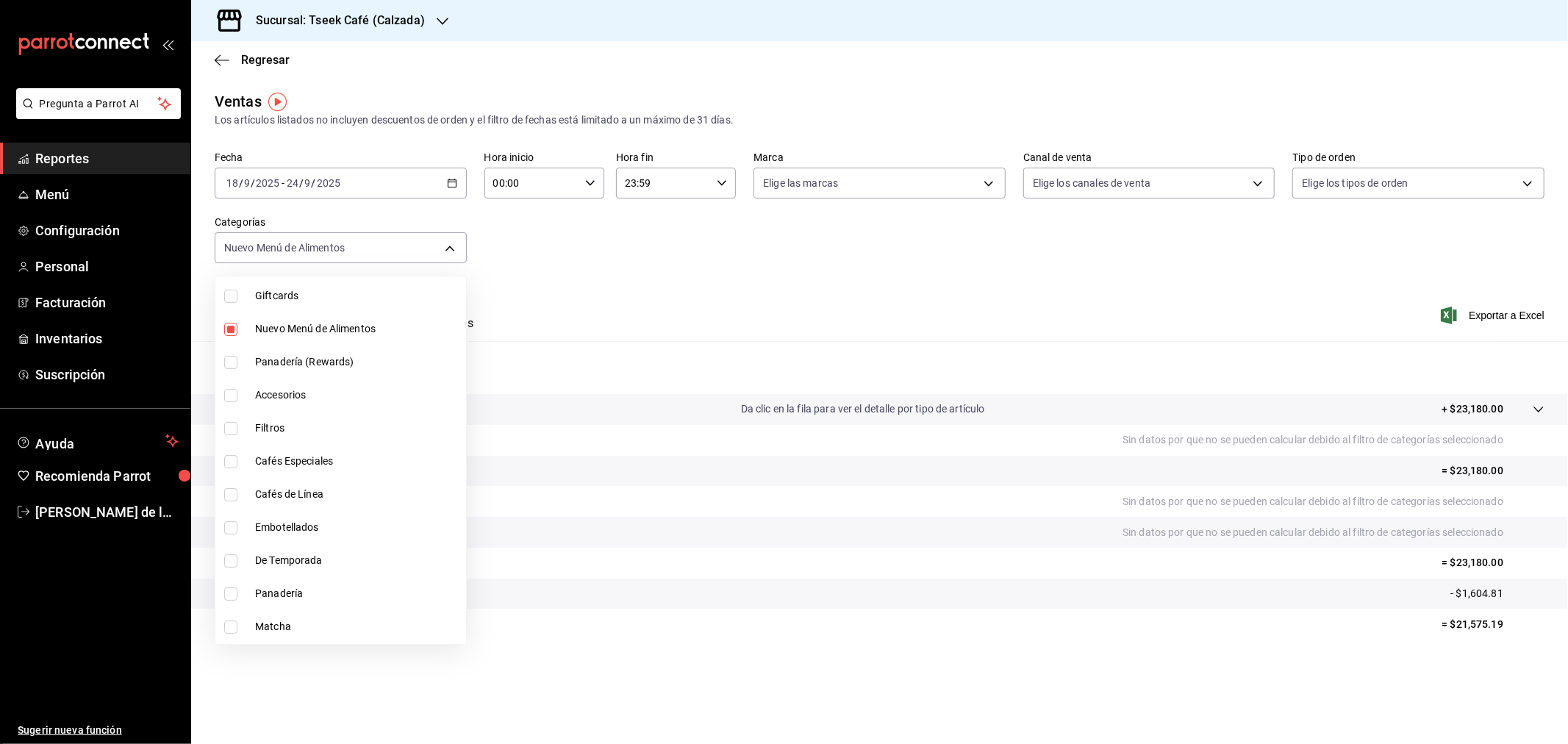
scroll to position [163, 0]
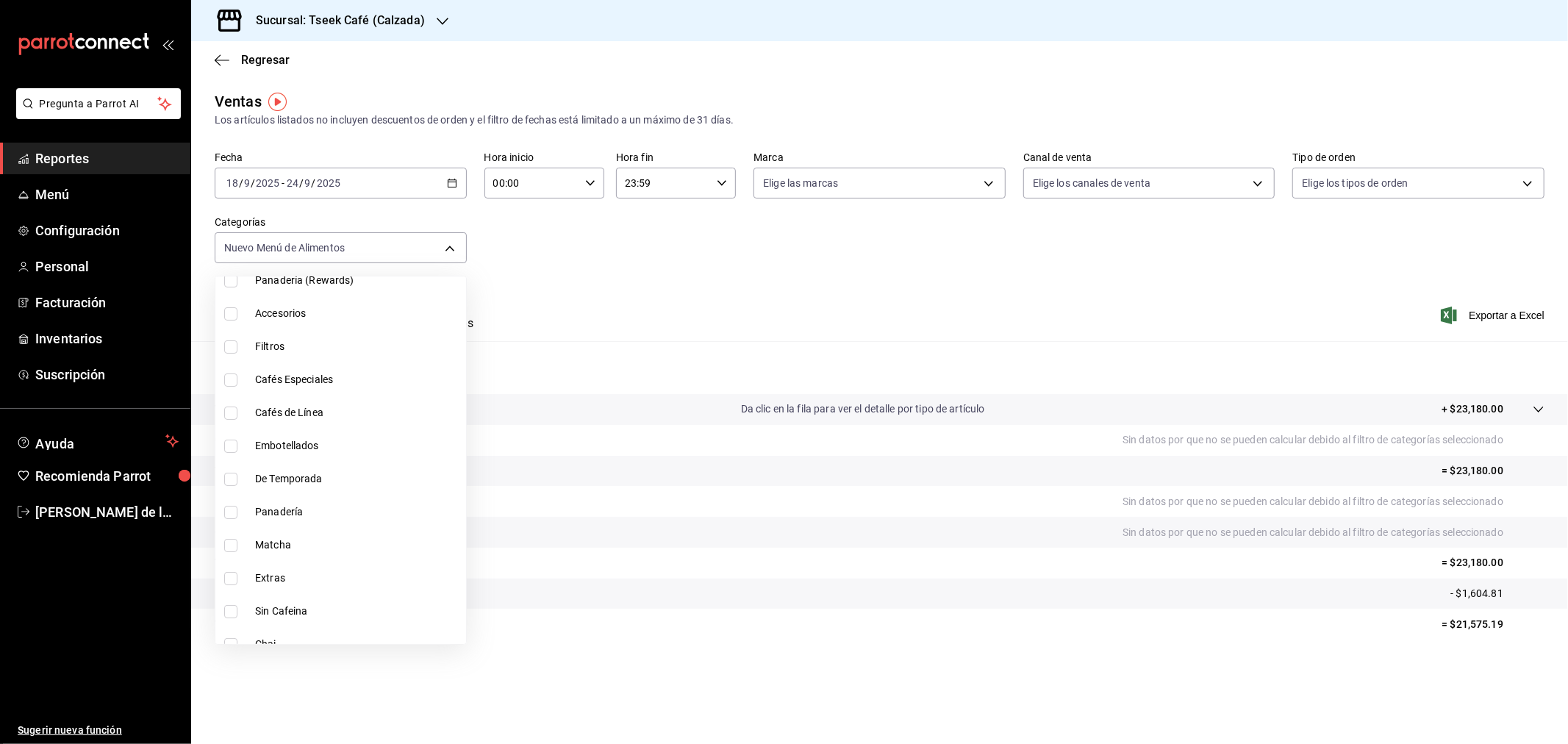
click at [311, 509] on span "Panadería" at bounding box center [357, 512] width 205 height 16
type input "e23fe89f-748d-402a-8ad0-1abd438b27ab,41c38e61-98cf-4eba-a0d0-149e962ee828"
checkbox input "true"
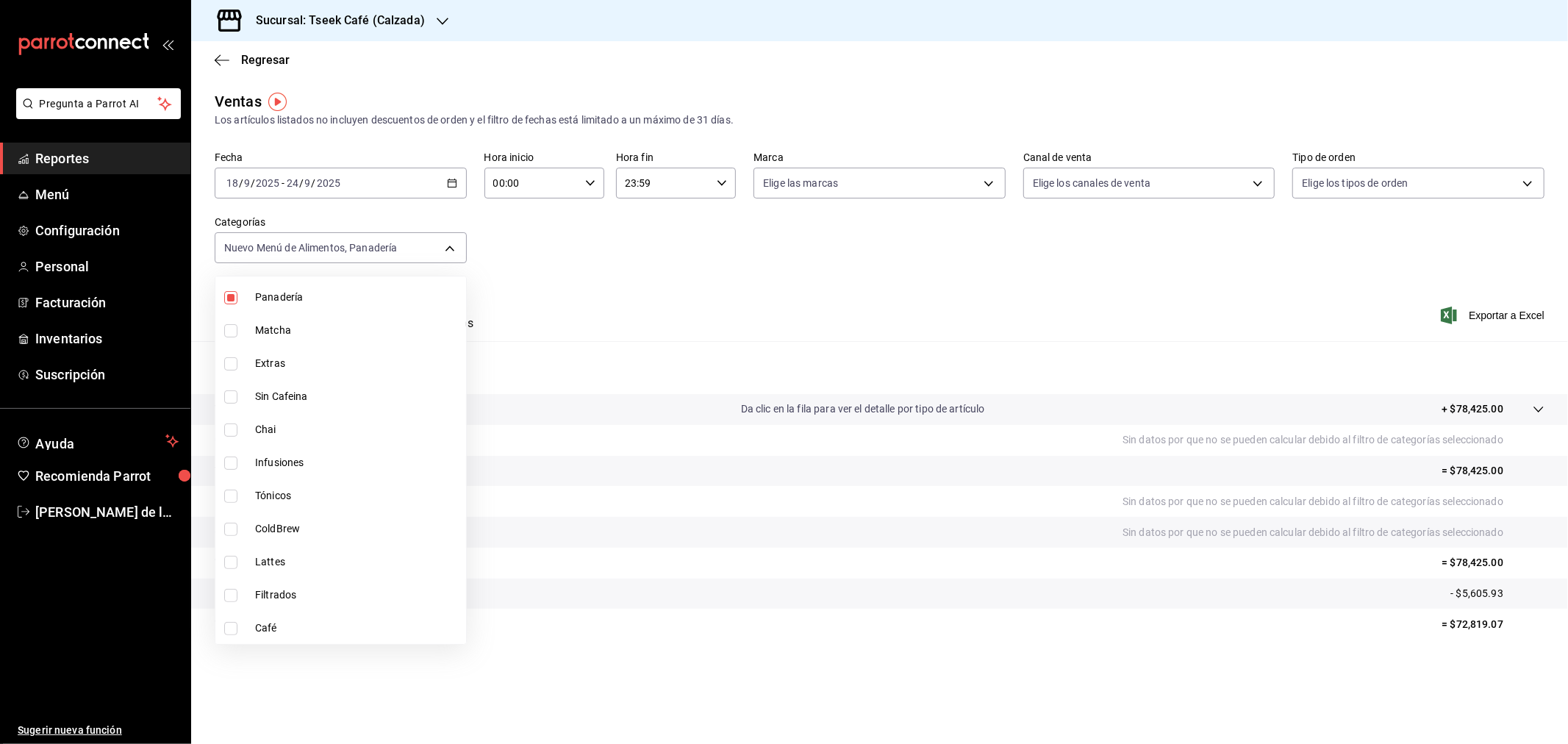
click at [550, 292] on div at bounding box center [784, 372] width 1568 height 744
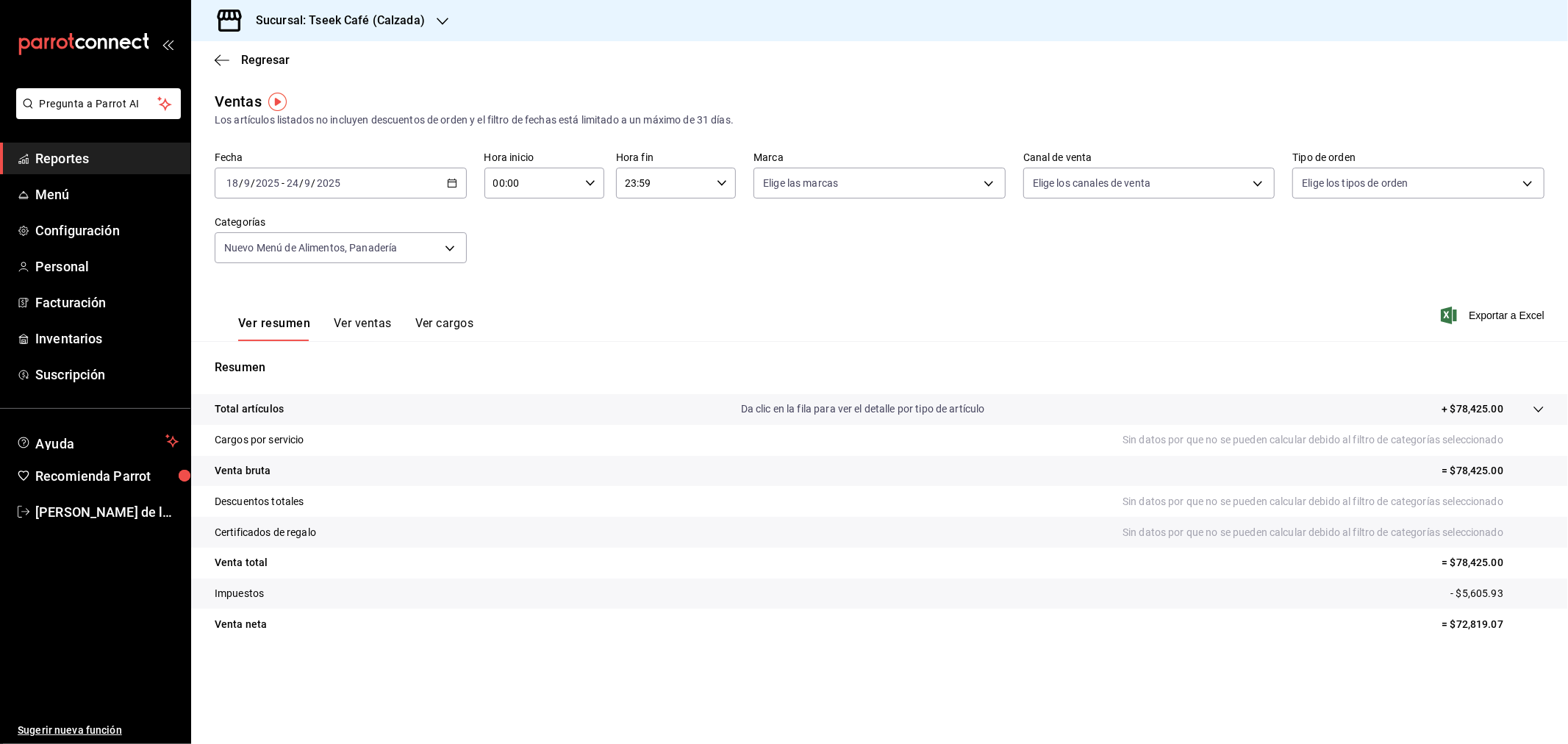
click at [357, 321] on button "Ver ventas" at bounding box center [362, 329] width 58 height 25
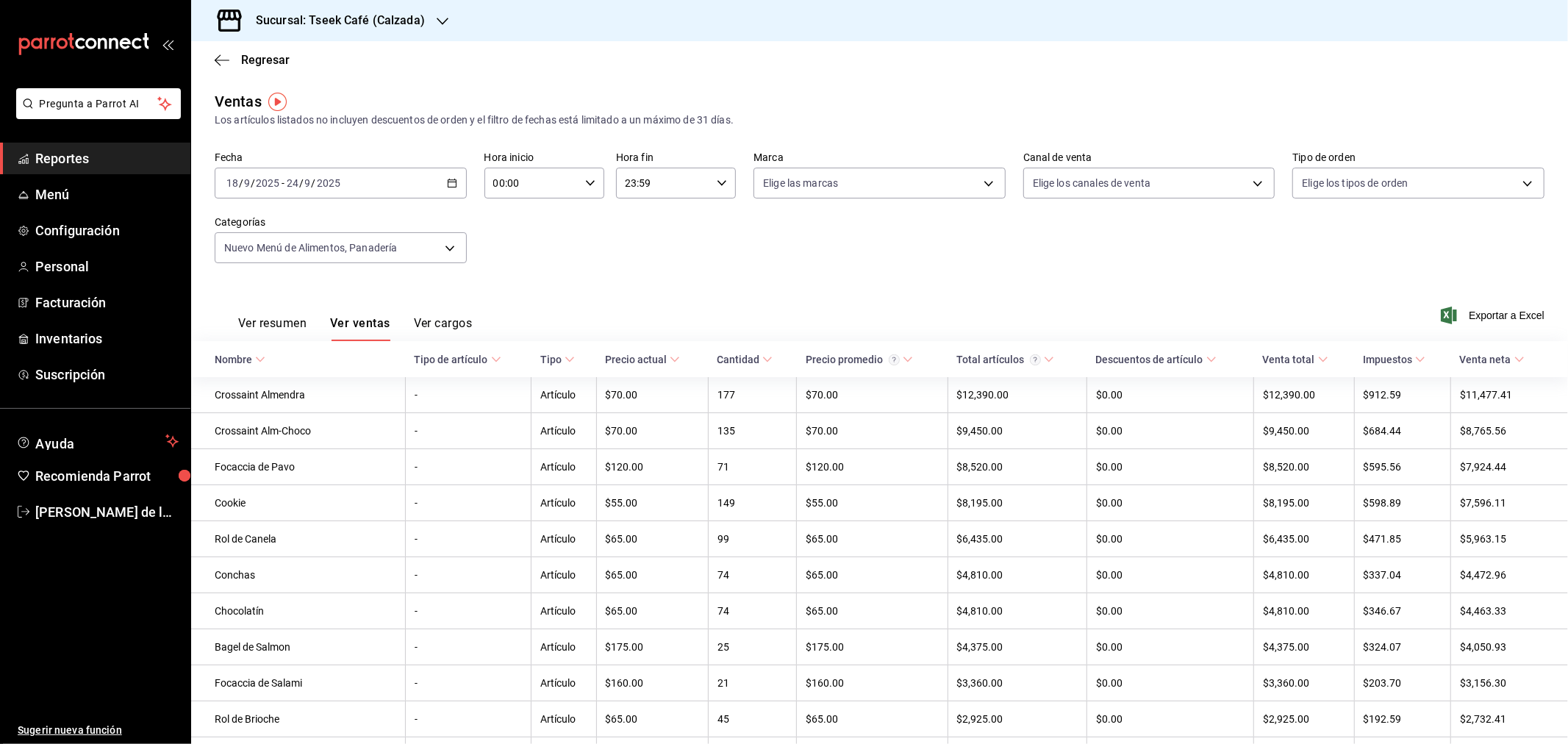
click at [237, 337] on div "Ver resumen Ver ventas Ver cargos" at bounding box center [343, 320] width 257 height 43
click at [255, 325] on button "Ver resumen" at bounding box center [273, 329] width 68 height 25
